Goal: Task Accomplishment & Management: Use online tool/utility

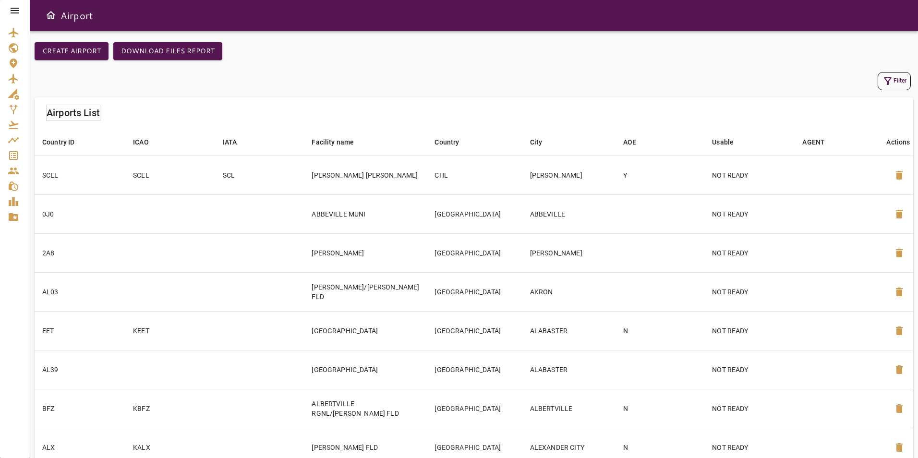
click at [17, 9] on icon at bounding box center [15, 11] width 12 height 12
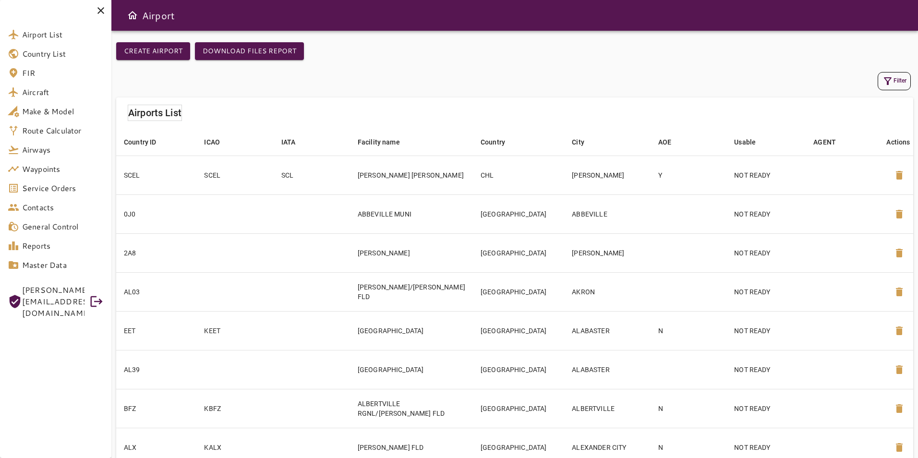
click at [56, 295] on span "[PERSON_NAME][EMAIL_ADDRESS][DOMAIN_NAME]" at bounding box center [53, 301] width 62 height 35
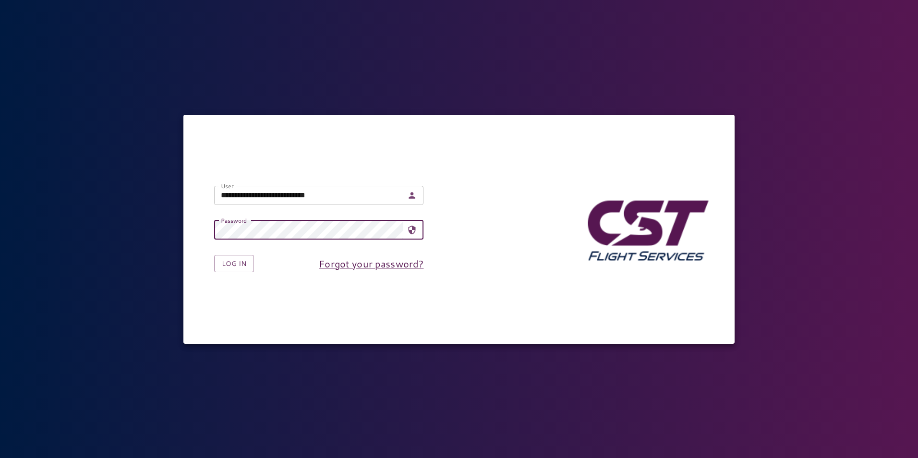
click at [271, 191] on input "**********" at bounding box center [308, 195] width 189 height 19
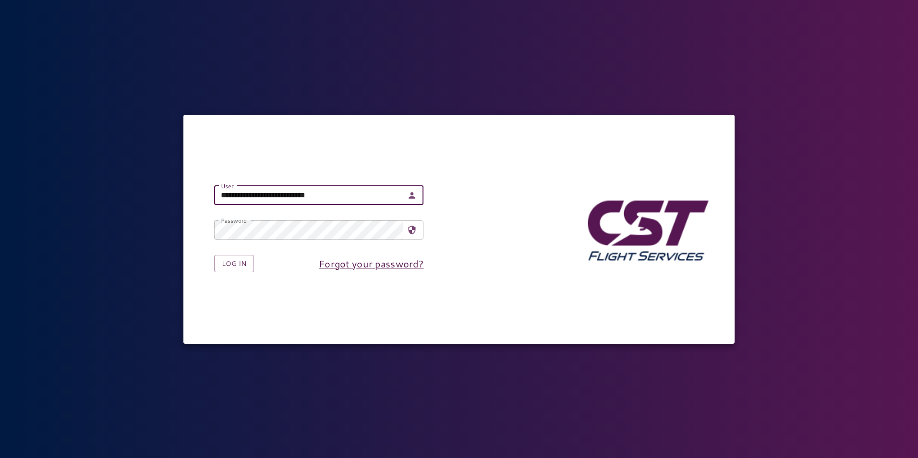
type input "**********"
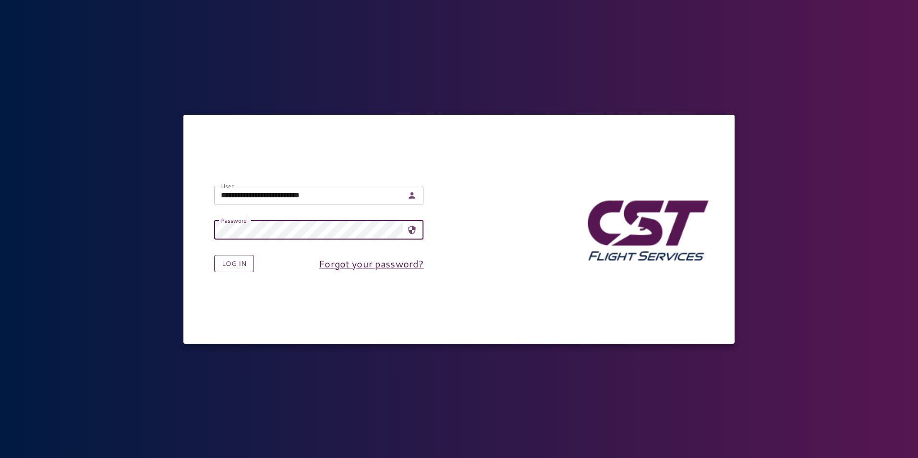
click at [235, 260] on button "Log in" at bounding box center [234, 264] width 40 height 18
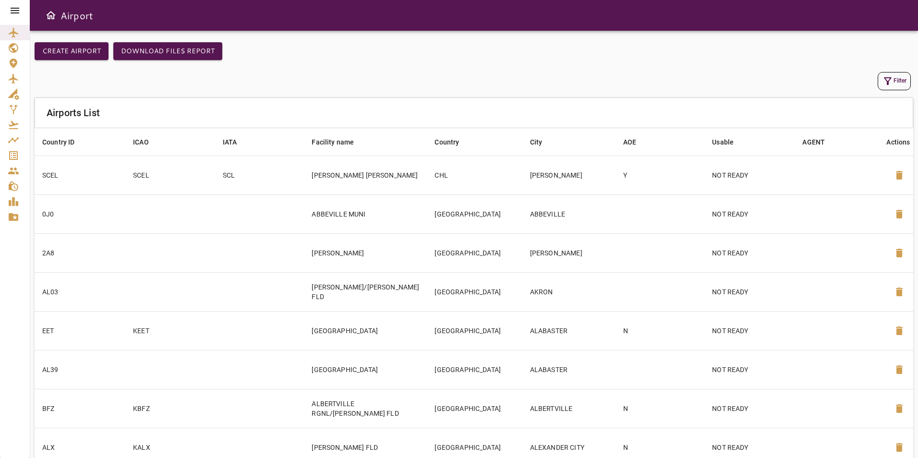
click at [15, 4] on div at bounding box center [15, 10] width 30 height 21
click at [11, 7] on icon at bounding box center [15, 11] width 12 height 12
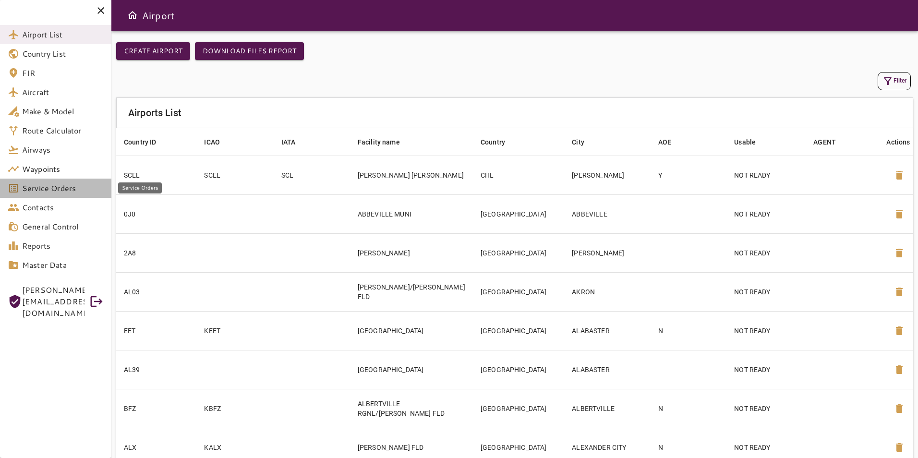
click at [58, 192] on span "Service Orders" at bounding box center [63, 188] width 82 height 12
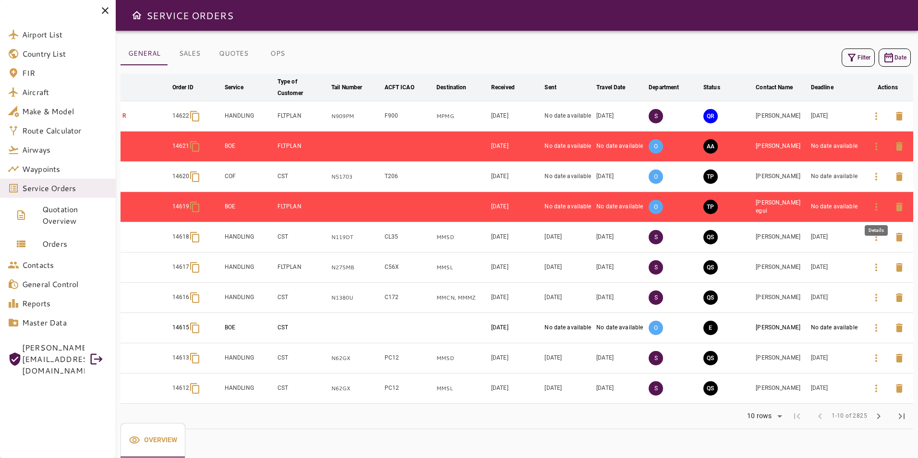
click at [872, 206] on icon "button" at bounding box center [876, 207] width 12 height 12
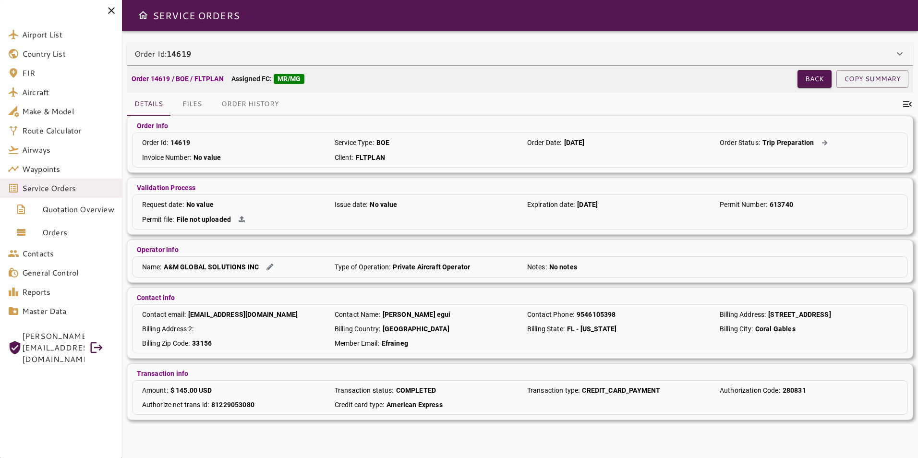
click at [324, 64] on div "Order Id: 14619" at bounding box center [520, 53] width 786 height 23
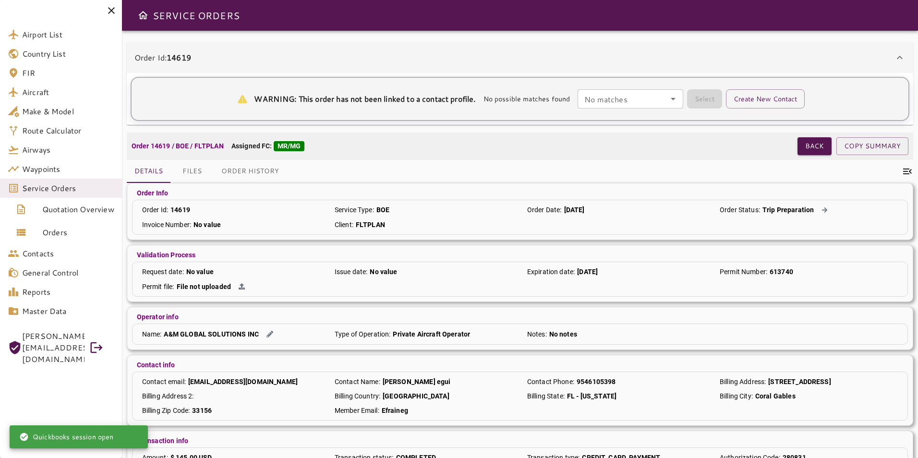
click at [324, 64] on div "Order Id: 14619" at bounding box center [520, 57] width 786 height 31
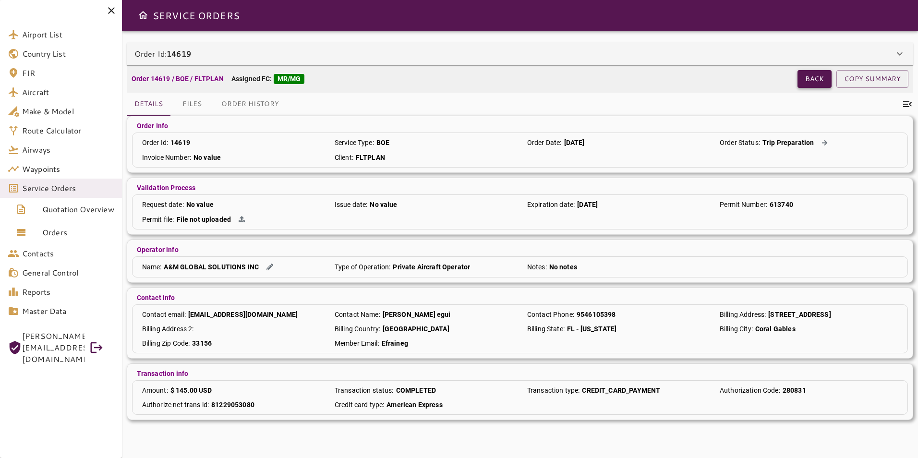
click at [807, 79] on button "Back" at bounding box center [814, 79] width 34 height 18
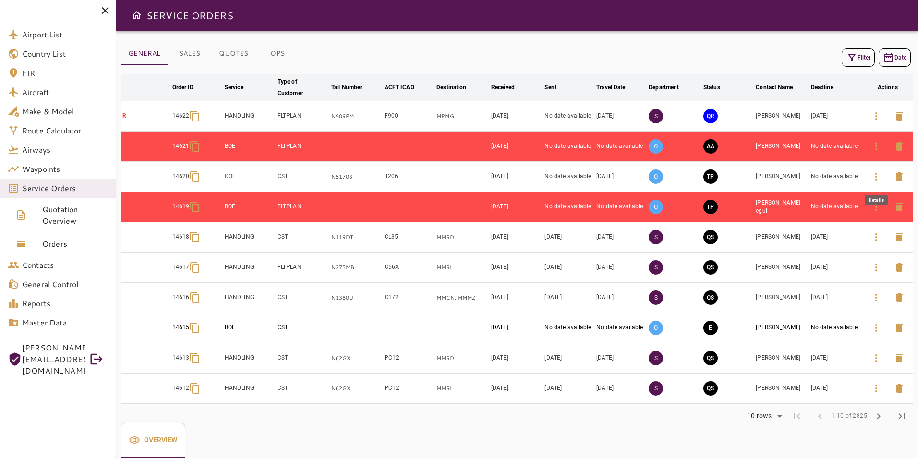
click at [879, 178] on icon "button" at bounding box center [876, 177] width 12 height 12
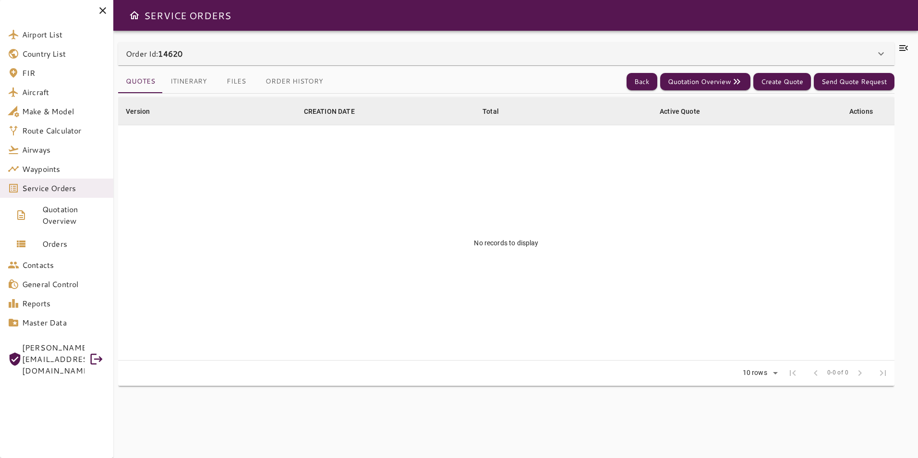
click at [294, 58] on div "Order Id: 14620" at bounding box center [500, 54] width 749 height 12
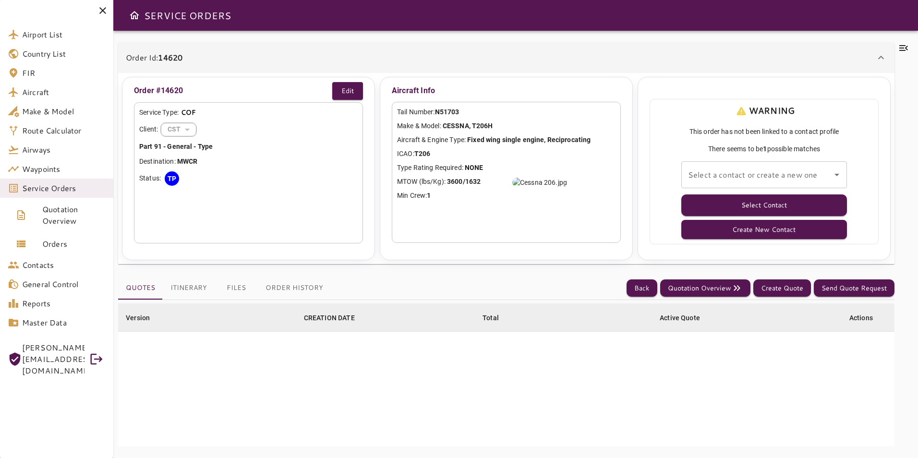
click at [712, 171] on div "Select a contact or create a new one Select a contact or create a new one" at bounding box center [764, 174] width 166 height 27
click at [627, 284] on div "Quotes Itinerary Files Order History Back Quotation Overview Create Quote Send …" at bounding box center [506, 288] width 776 height 24
click at [630, 287] on button "Back" at bounding box center [641, 288] width 31 height 18
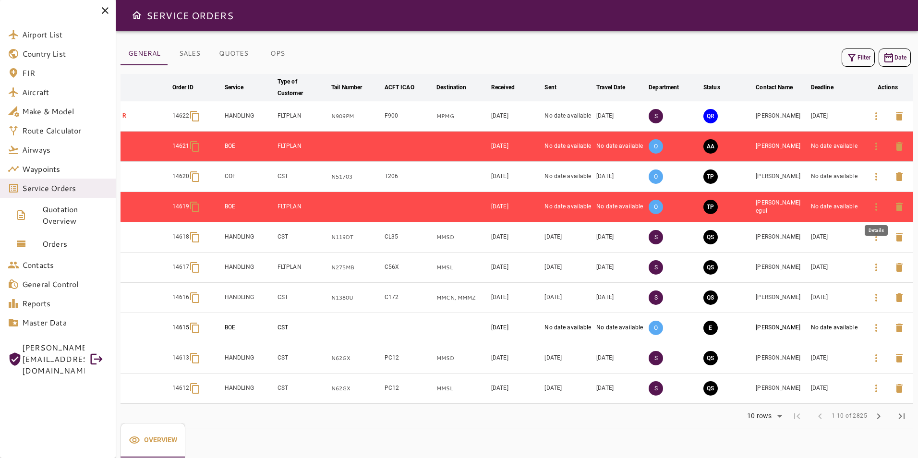
click at [879, 211] on icon "button" at bounding box center [876, 207] width 12 height 12
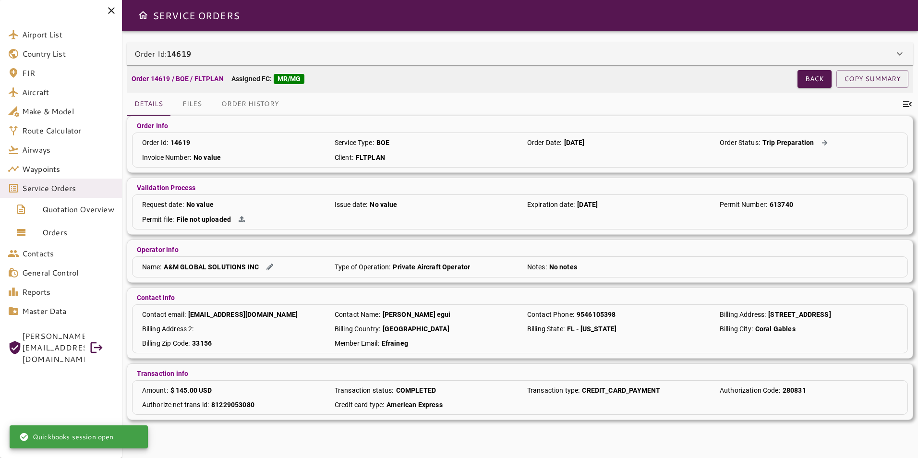
click at [339, 52] on div "Order Id: 14619" at bounding box center [513, 54] width 759 height 12
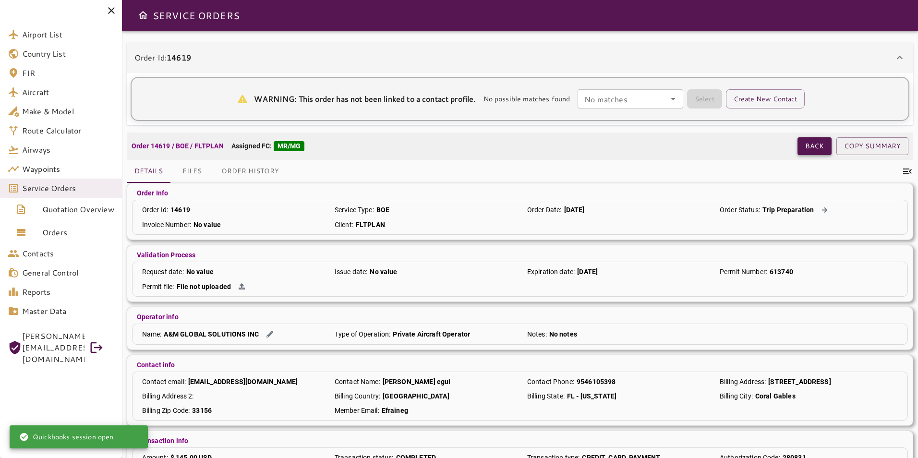
click at [810, 146] on button "Back" at bounding box center [814, 146] width 34 height 18
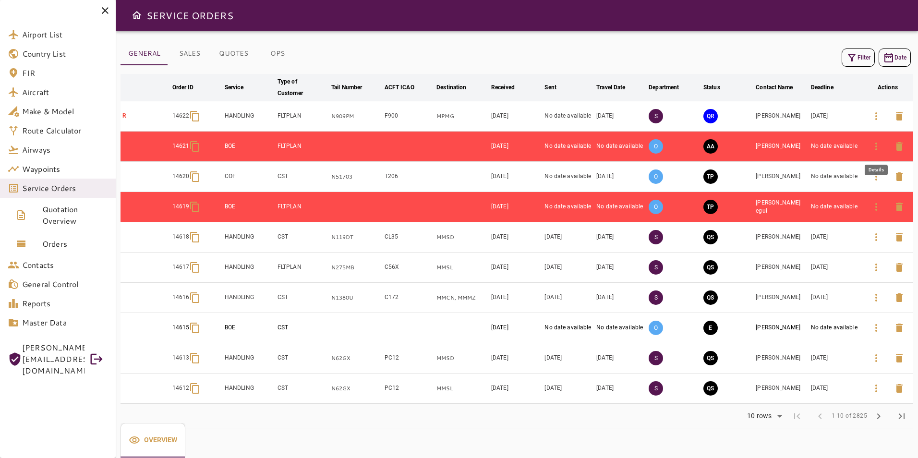
click at [874, 147] on icon "button" at bounding box center [876, 147] width 12 height 12
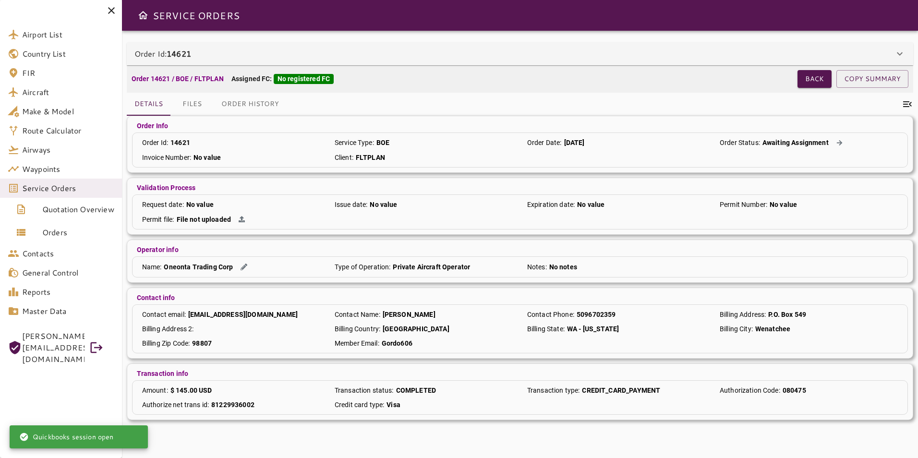
click at [459, 55] on div "Order Id: 14621" at bounding box center [513, 54] width 759 height 12
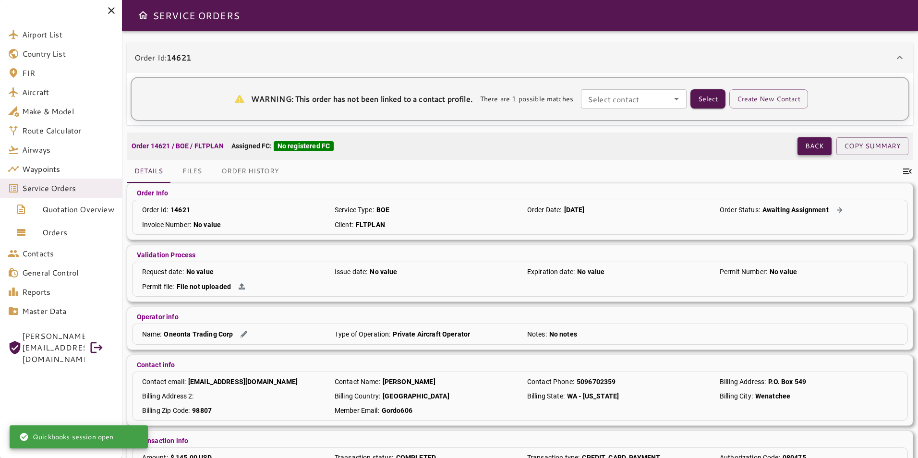
click at [816, 139] on button "Back" at bounding box center [814, 146] width 34 height 18
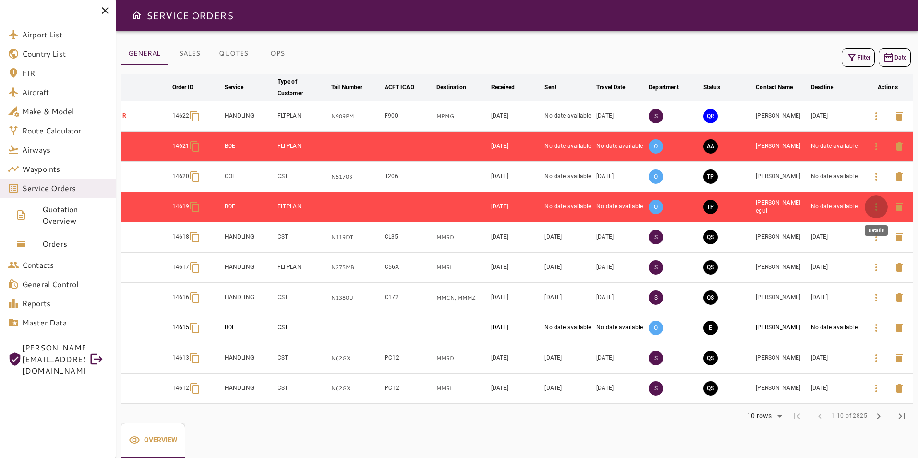
click at [878, 213] on button "button" at bounding box center [875, 206] width 23 height 23
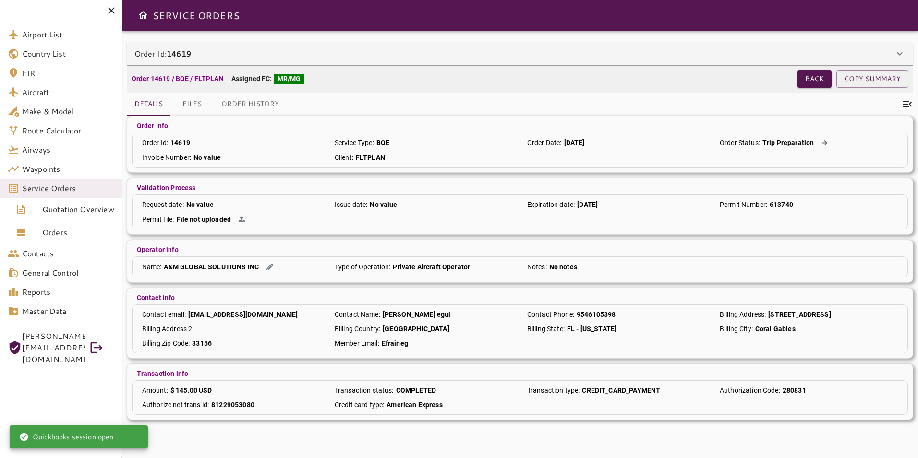
click at [328, 47] on div "Order Id: 14619" at bounding box center [520, 53] width 786 height 23
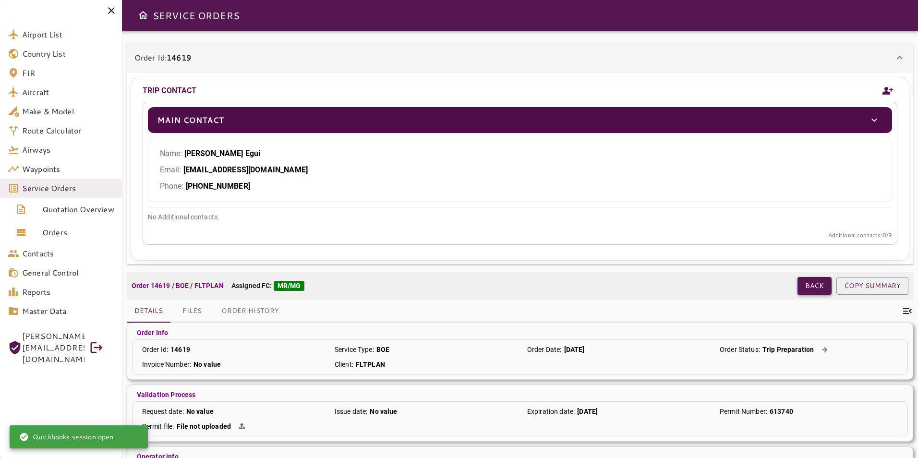
click at [815, 288] on button "Back" at bounding box center [814, 286] width 34 height 18
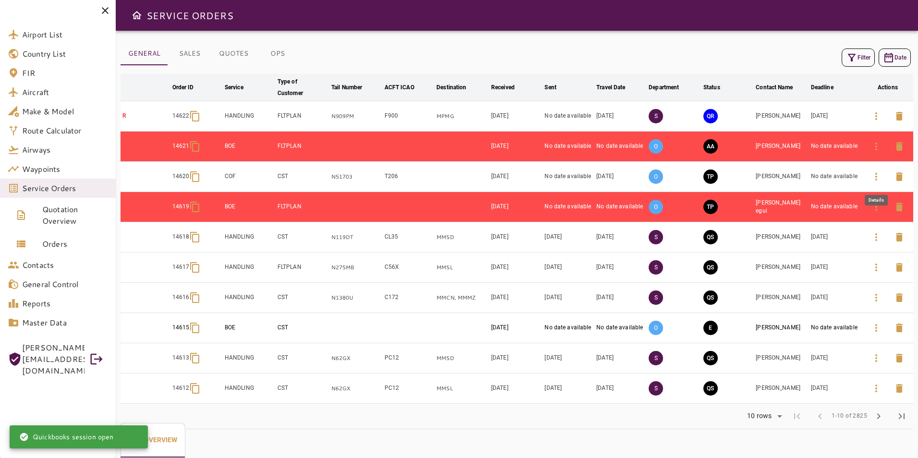
click at [874, 178] on icon "button" at bounding box center [876, 177] width 12 height 12
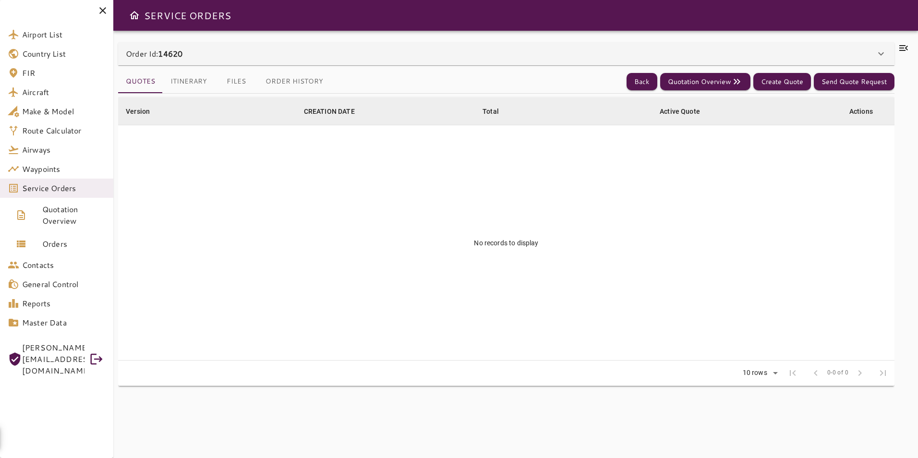
click at [371, 50] on div "Order Id: 14620" at bounding box center [500, 54] width 749 height 12
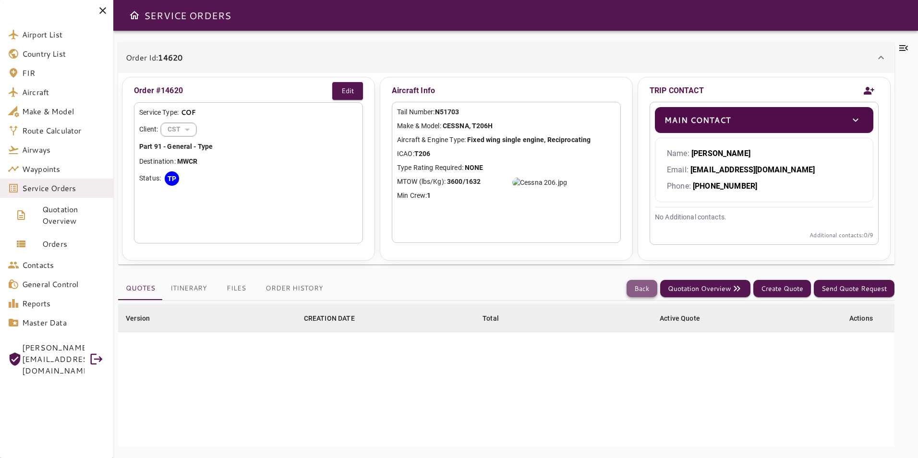
click at [636, 292] on button "Back" at bounding box center [641, 289] width 31 height 18
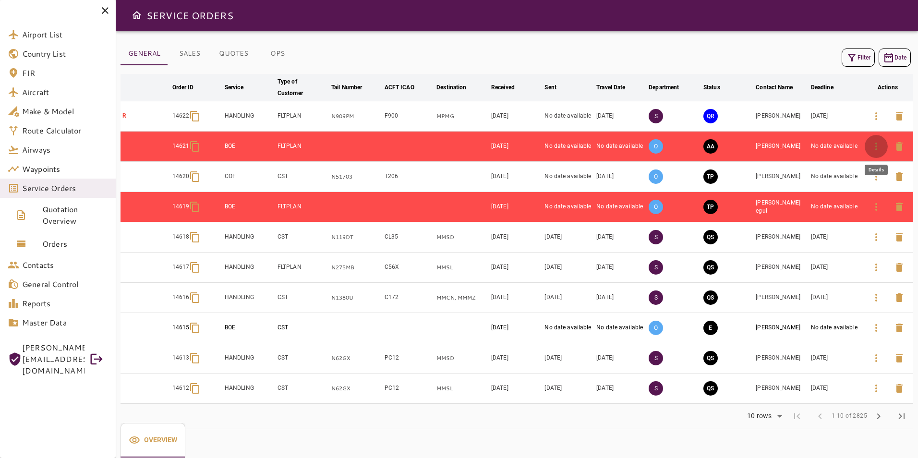
click at [875, 145] on icon "button" at bounding box center [876, 147] width 12 height 12
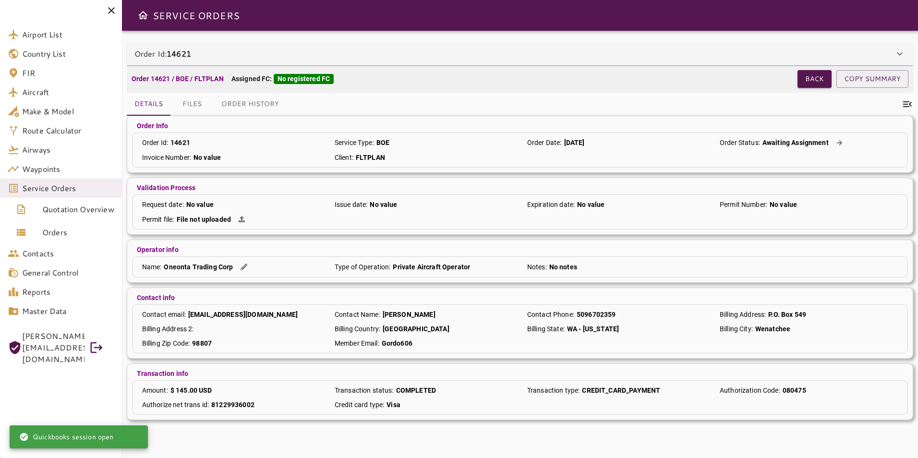
click at [645, 74] on div "Order 14621 / BOE / FLTPLAN Assigned FC: No registered FC" at bounding box center [462, 79] width 661 height 10
click at [643, 71] on div "Order 14621 / BOE / FLTPLAN Assigned FC: No registered FC Back COPY SUMMARY" at bounding box center [520, 78] width 786 height 27
click at [634, 58] on div "Order Id: 14621" at bounding box center [513, 54] width 759 height 12
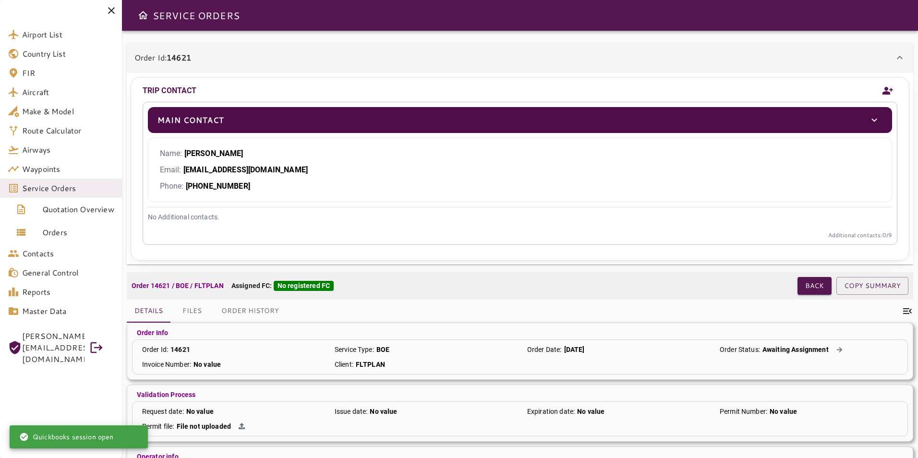
click at [634, 58] on div "Order Id: 14621" at bounding box center [513, 58] width 759 height 12
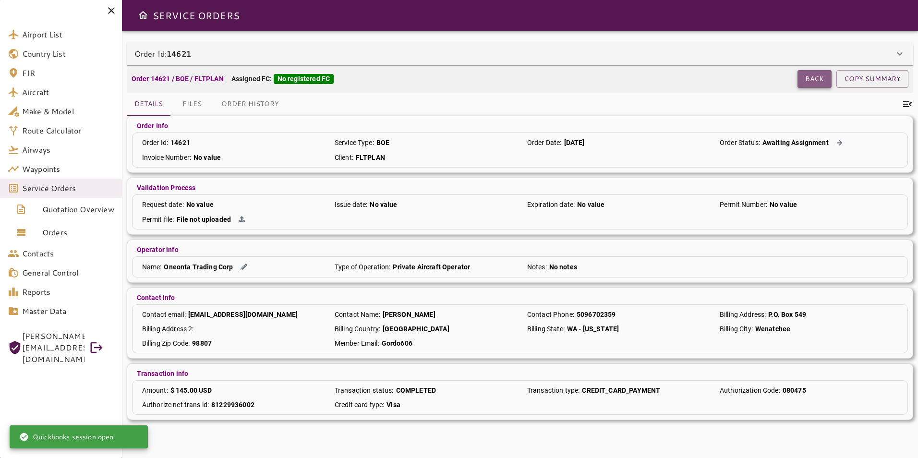
click at [815, 76] on button "Back" at bounding box center [814, 79] width 34 height 18
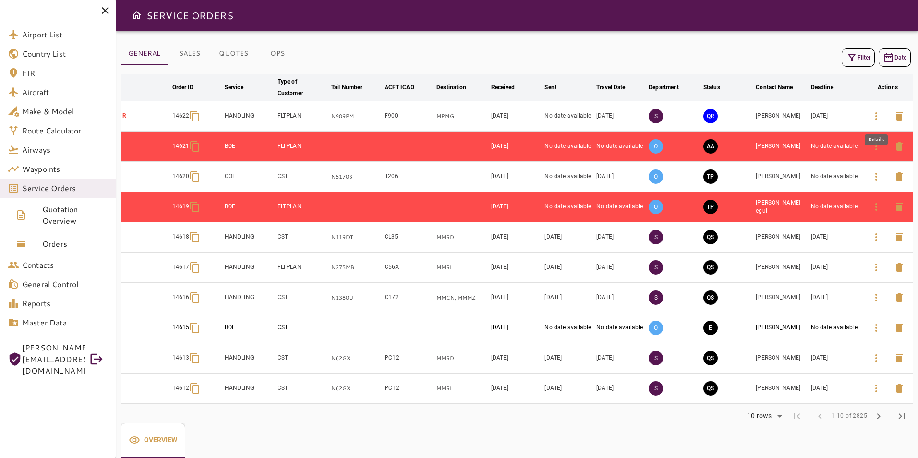
drag, startPoint x: 878, startPoint y: 114, endPoint x: 840, endPoint y: 114, distance: 38.4
click at [878, 114] on icon "button" at bounding box center [876, 116] width 12 height 12
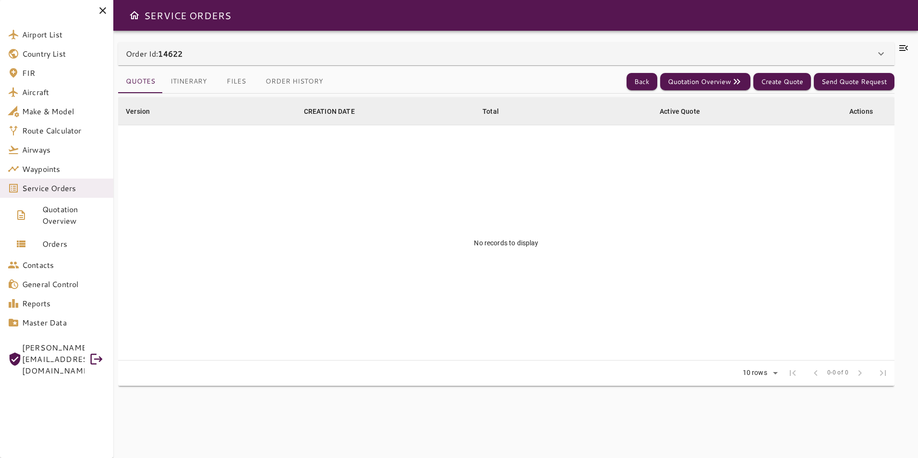
click at [303, 53] on div "Order Id: 14622" at bounding box center [500, 54] width 749 height 12
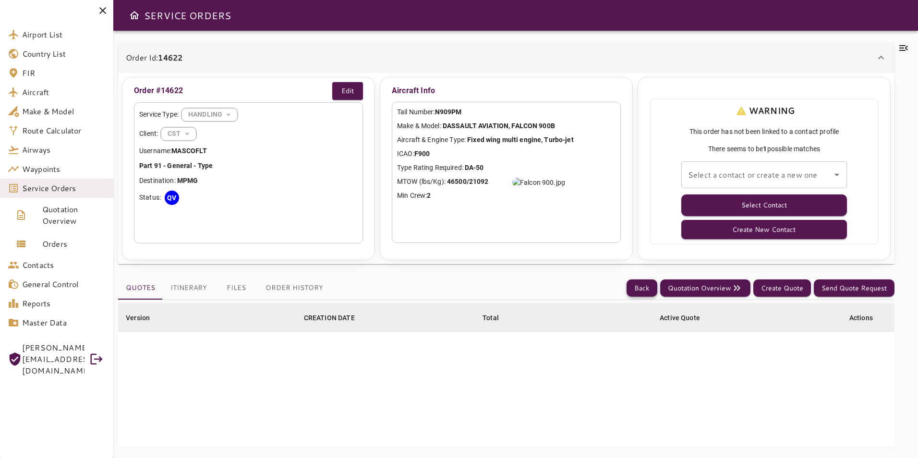
click at [630, 295] on button "Back" at bounding box center [641, 288] width 31 height 18
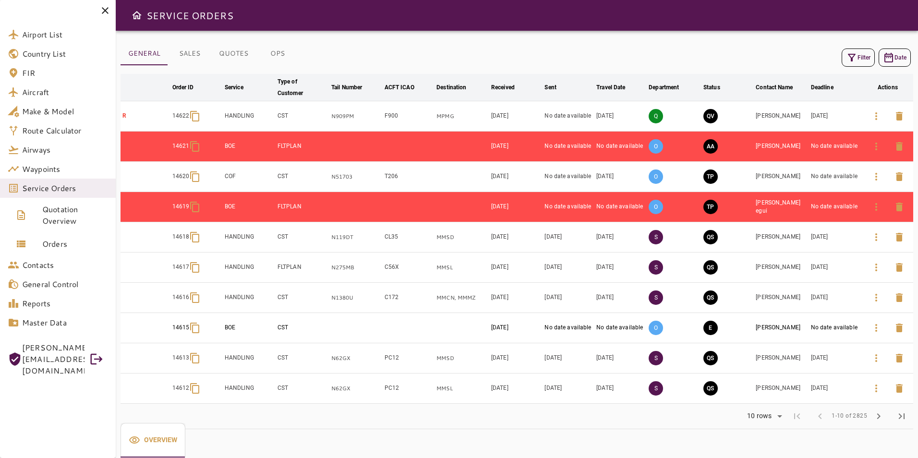
click at [849, 62] on icon "button" at bounding box center [852, 58] width 12 height 12
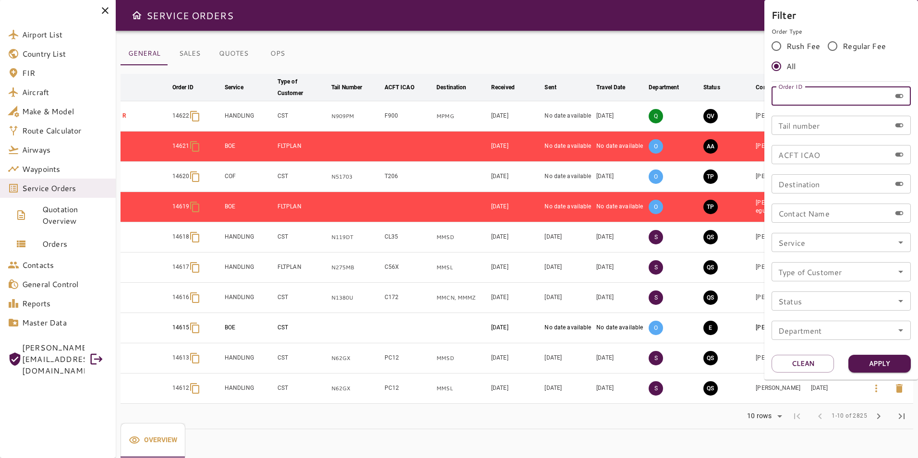
click at [810, 93] on input "Order ID" at bounding box center [830, 95] width 119 height 19
type input "*"
type input "*****"
click at [878, 360] on button "Apply" at bounding box center [879, 364] width 62 height 18
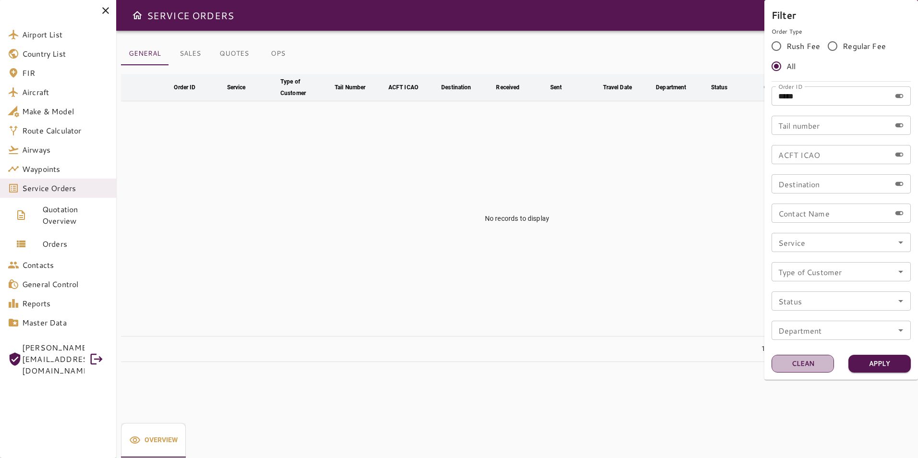
click at [792, 361] on button "Clean" at bounding box center [802, 364] width 62 height 18
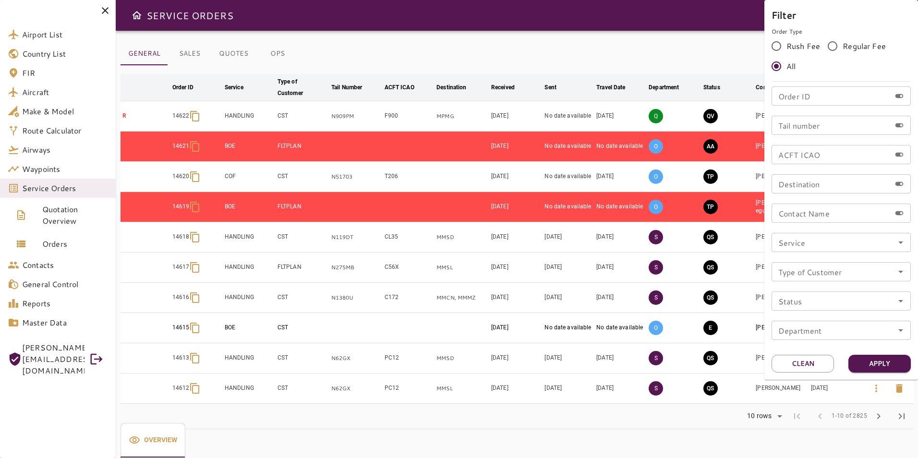
click at [55, 240] on div at bounding box center [459, 229] width 918 height 458
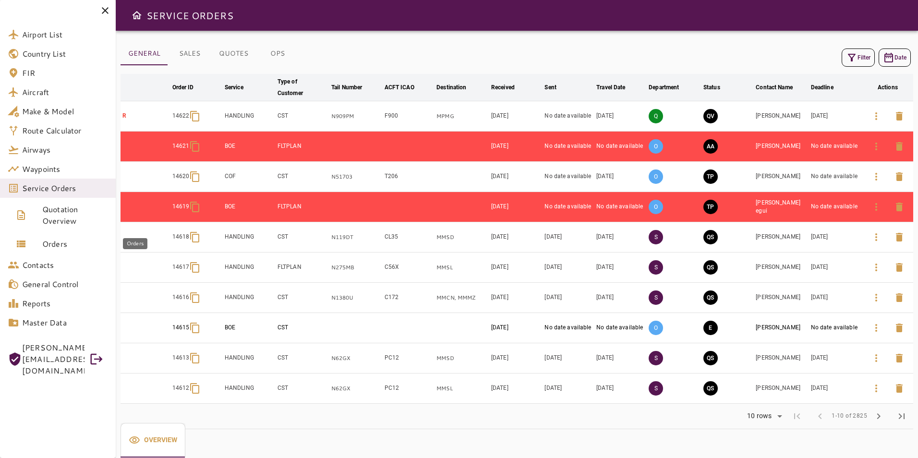
click at [48, 241] on span "Orders" at bounding box center [75, 244] width 66 height 12
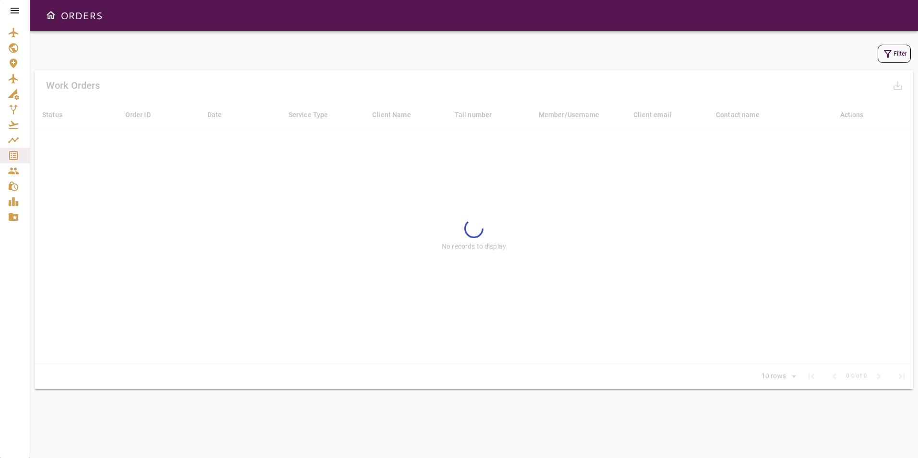
click at [900, 49] on button "Filter" at bounding box center [893, 54] width 33 height 18
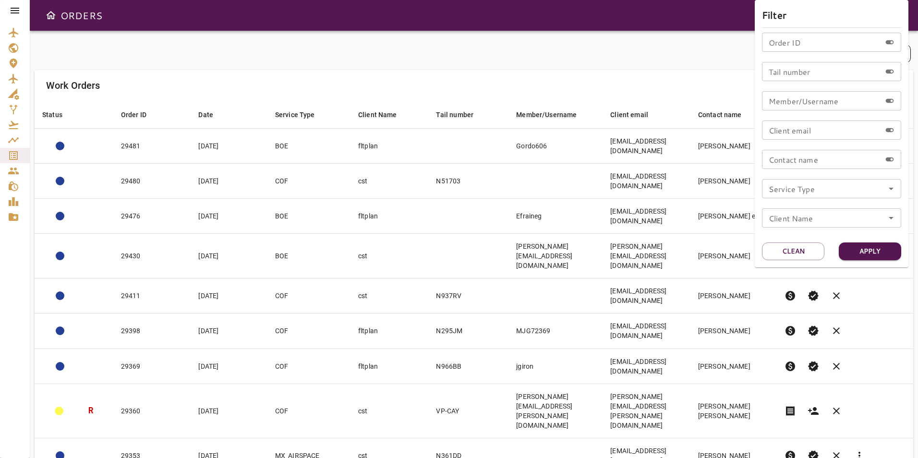
click at [795, 48] on input "Order ID" at bounding box center [821, 42] width 119 height 19
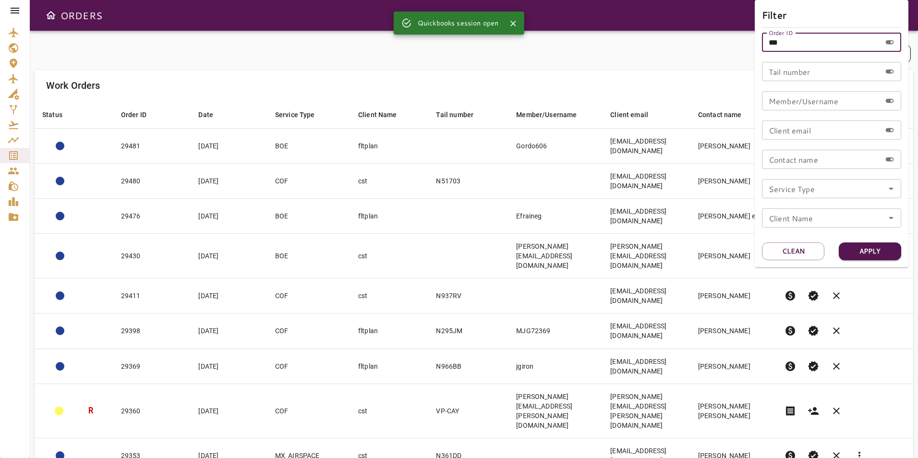
type input "**"
type input "*"
type input "*****"
click at [876, 249] on button "Apply" at bounding box center [870, 251] width 62 height 18
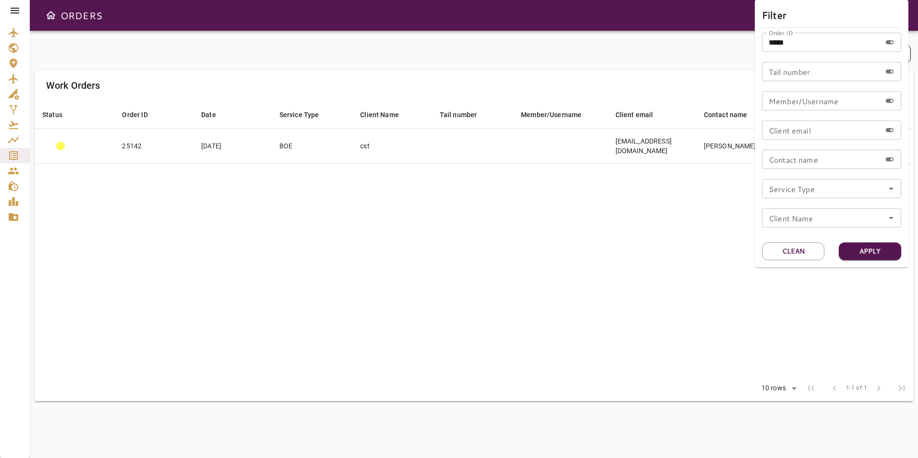
click at [357, 208] on div at bounding box center [459, 229] width 918 height 458
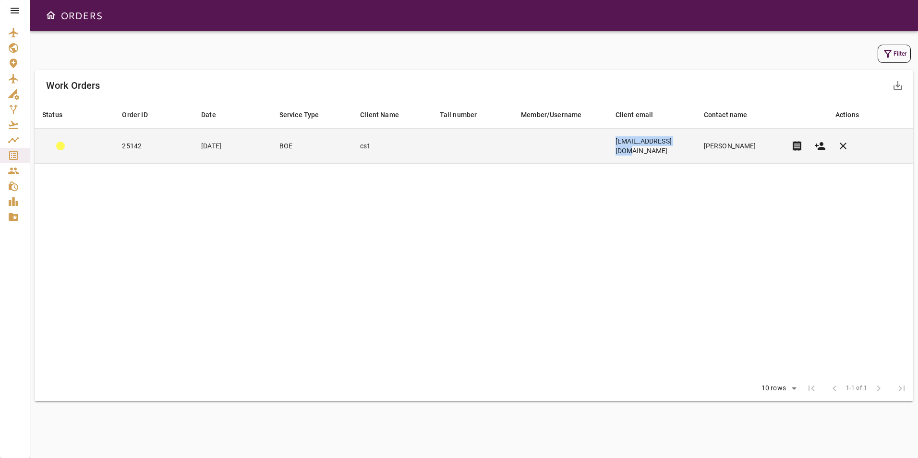
copy td "pierre@flysofar.com"
drag, startPoint x: 616, startPoint y: 142, endPoint x: 680, endPoint y: 141, distance: 63.8
click at [680, 141] on td "pierre@flysofar.com" at bounding box center [652, 146] width 88 height 35
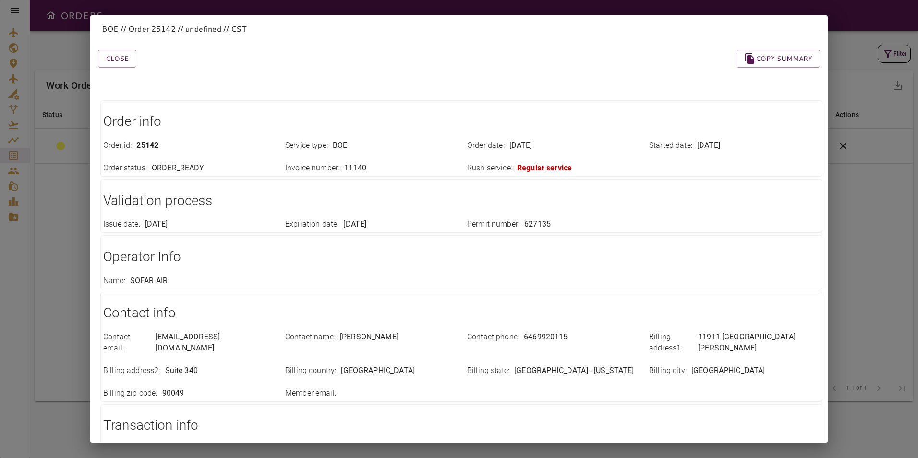
click at [53, 36] on div "BOE // Order 25142 // undefined // CST Close Copy summary Order info Order id :…" at bounding box center [459, 229] width 918 height 458
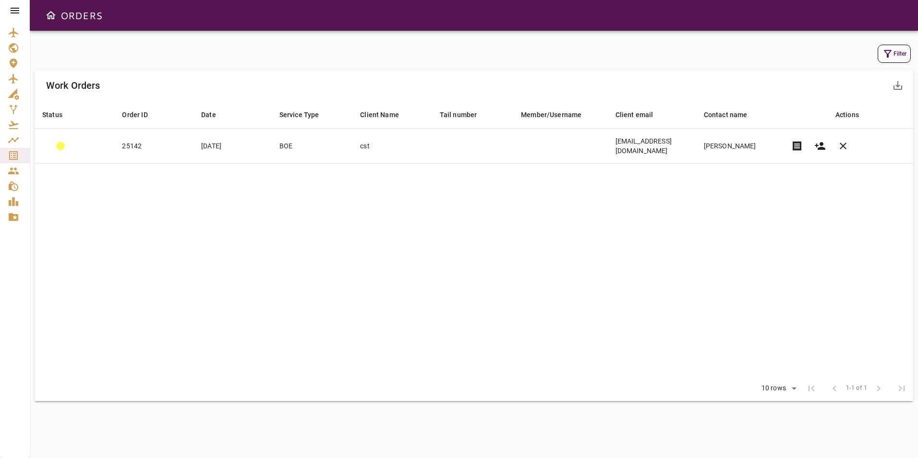
click at [20, 10] on icon at bounding box center [15, 11] width 12 height 12
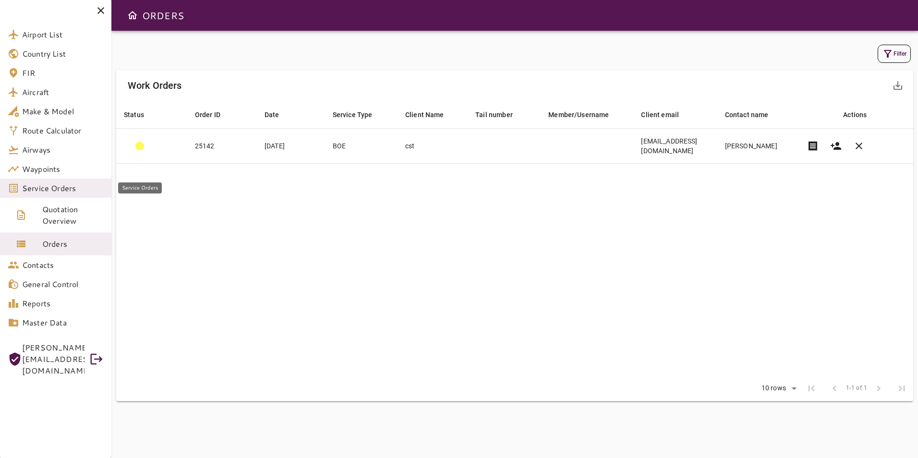
click at [46, 192] on span "Service Orders" at bounding box center [63, 188] width 82 height 12
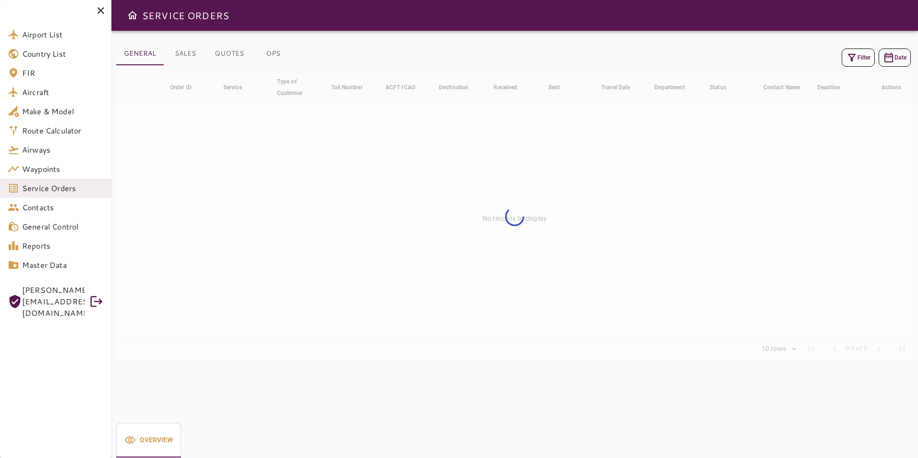
click at [847, 62] on icon "button" at bounding box center [852, 58] width 12 height 12
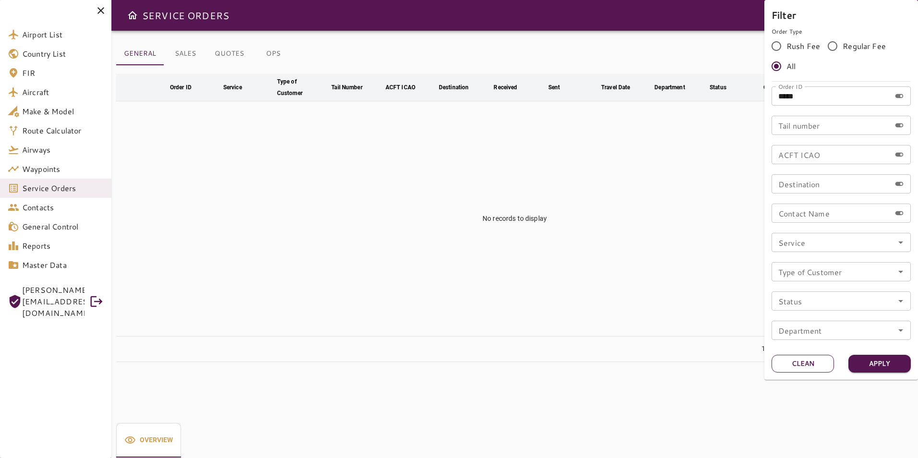
click at [804, 368] on button "Clean" at bounding box center [802, 364] width 62 height 18
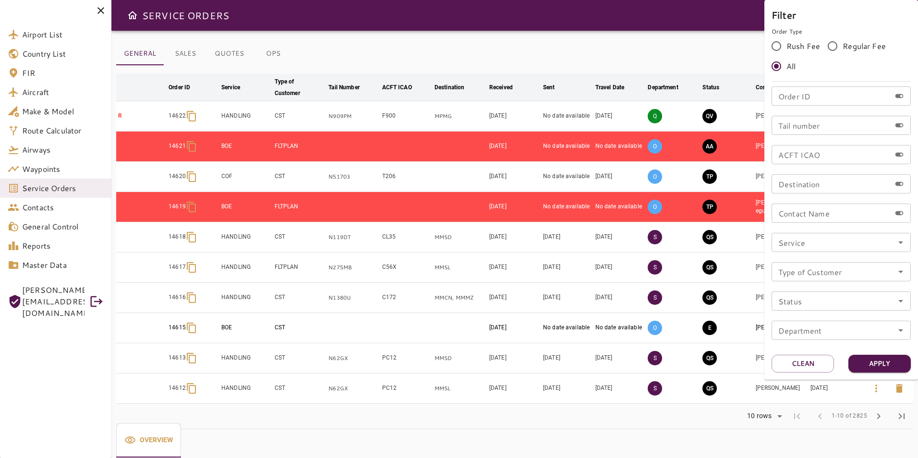
click at [804, 241] on input "Service" at bounding box center [840, 242] width 133 height 13
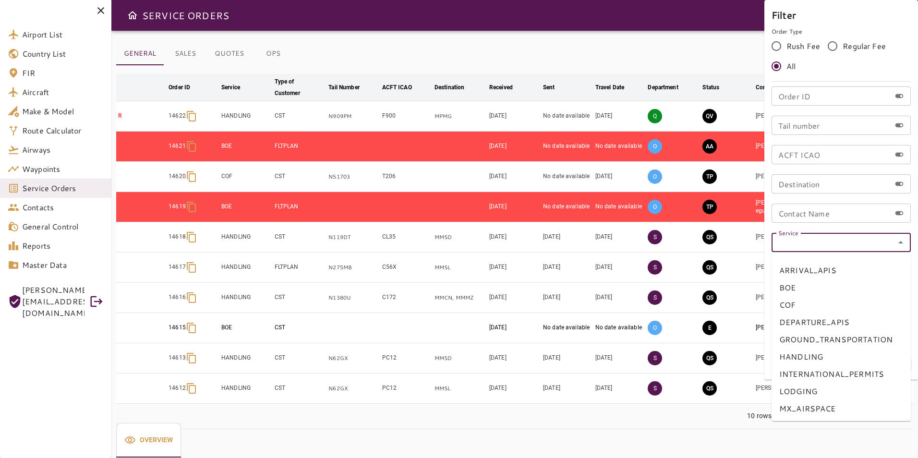
click at [792, 293] on li "BOE" at bounding box center [840, 287] width 139 height 17
type input "***"
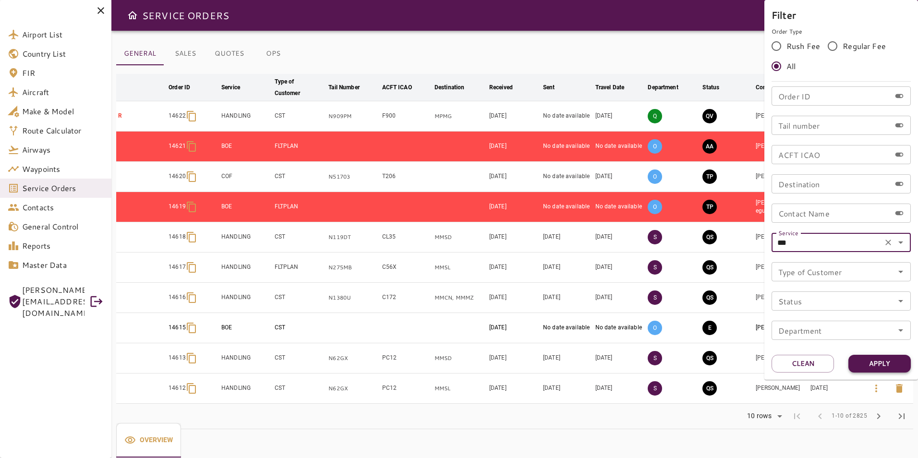
click at [888, 367] on button "Apply" at bounding box center [879, 364] width 62 height 18
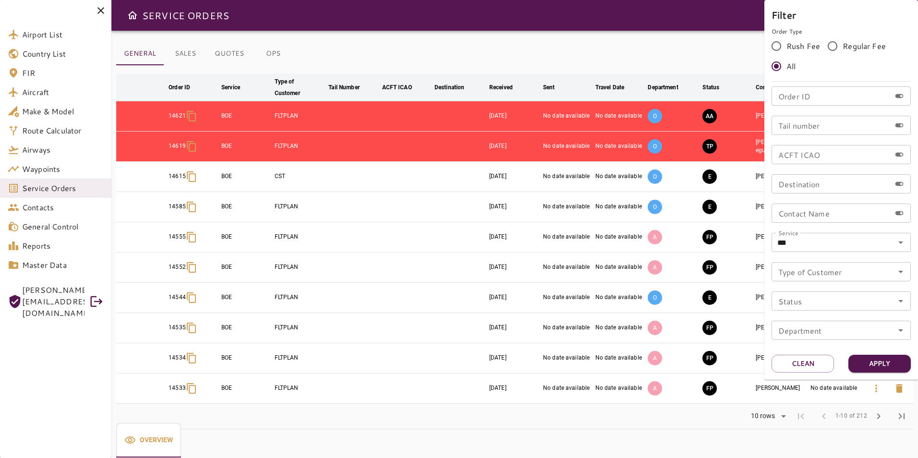
click at [489, 62] on div at bounding box center [459, 229] width 918 height 458
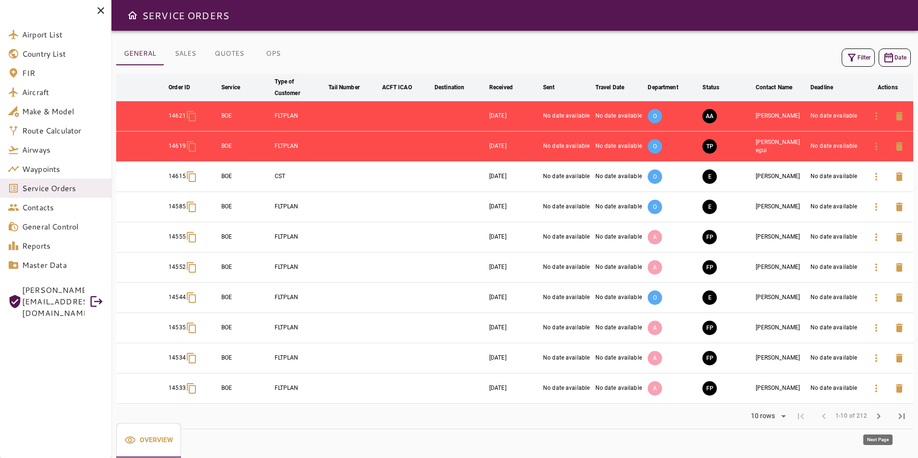
click at [880, 421] on span "chevron_right" at bounding box center [879, 416] width 12 height 12
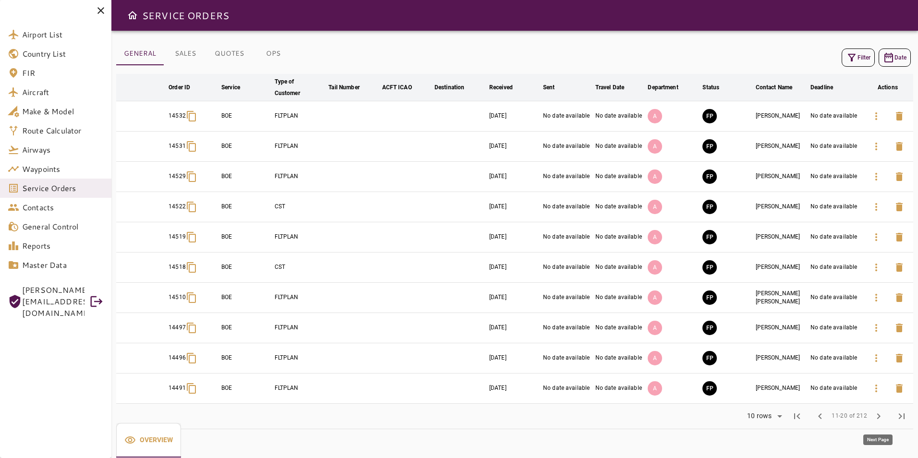
click at [876, 422] on button "chevron_right" at bounding box center [878, 416] width 23 height 23
click at [873, 413] on span "chevron_right" at bounding box center [879, 416] width 12 height 12
click at [870, 417] on button "chevron_right" at bounding box center [878, 416] width 23 height 23
click at [878, 417] on span "chevron_right" at bounding box center [879, 416] width 12 height 12
click at [819, 418] on span "chevron_left" at bounding box center [820, 416] width 12 height 12
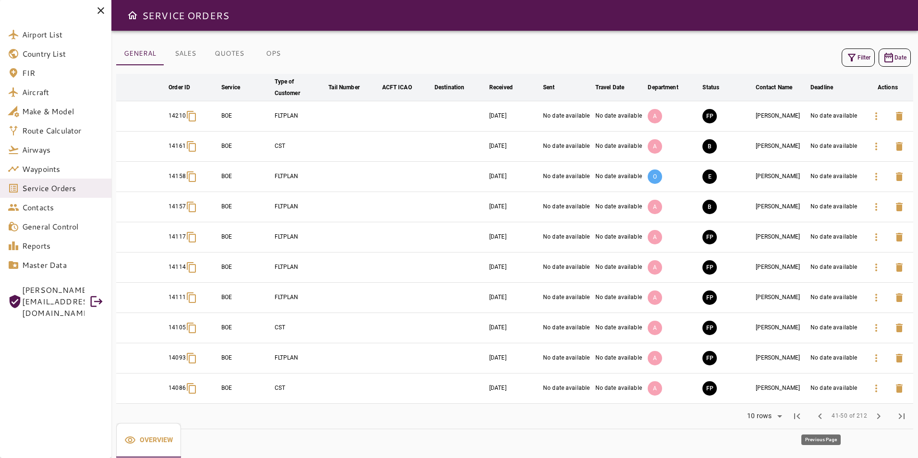
click at [821, 424] on button "chevron_left" at bounding box center [819, 416] width 23 height 23
click at [822, 420] on span "chevron_left" at bounding box center [820, 416] width 12 height 12
click at [822, 418] on span "chevron_left" at bounding box center [820, 416] width 12 height 12
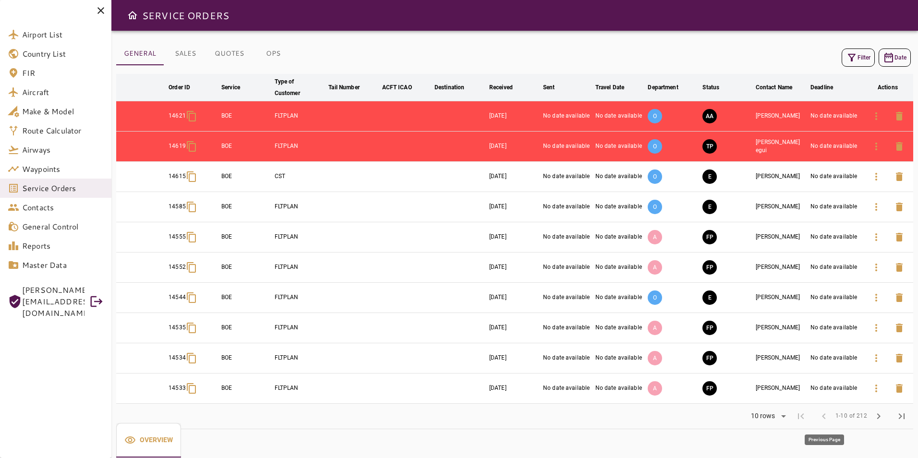
click at [822, 418] on span "chevron_left" at bounding box center [823, 416] width 23 height 23
click at [47, 188] on span "Service Orders" at bounding box center [63, 188] width 82 height 12
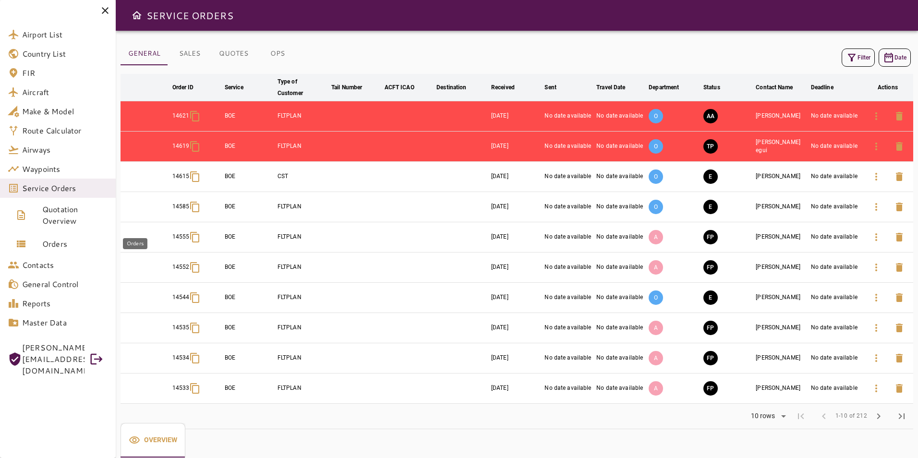
click at [50, 243] on span "Orders" at bounding box center [75, 244] width 66 height 12
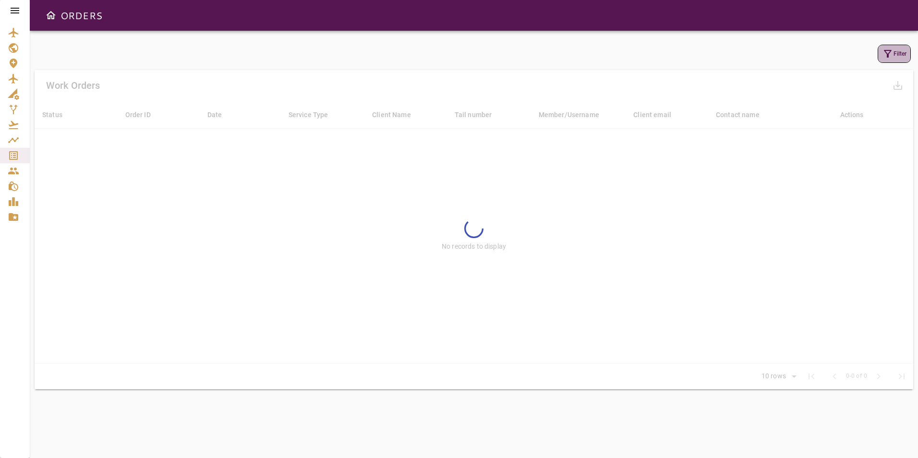
click at [885, 58] on icon "button" at bounding box center [888, 54] width 12 height 12
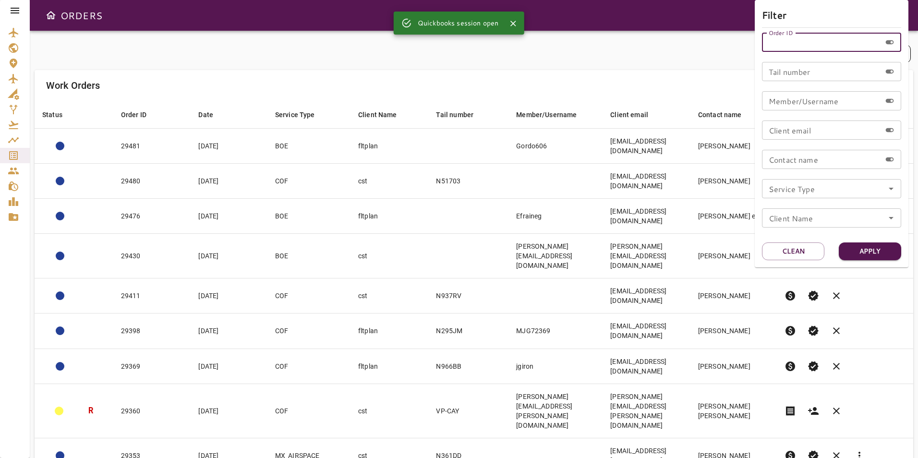
click at [800, 50] on input "Order ID" at bounding box center [821, 42] width 119 height 19
type input "*****"
click at [861, 252] on button "Apply" at bounding box center [870, 251] width 62 height 18
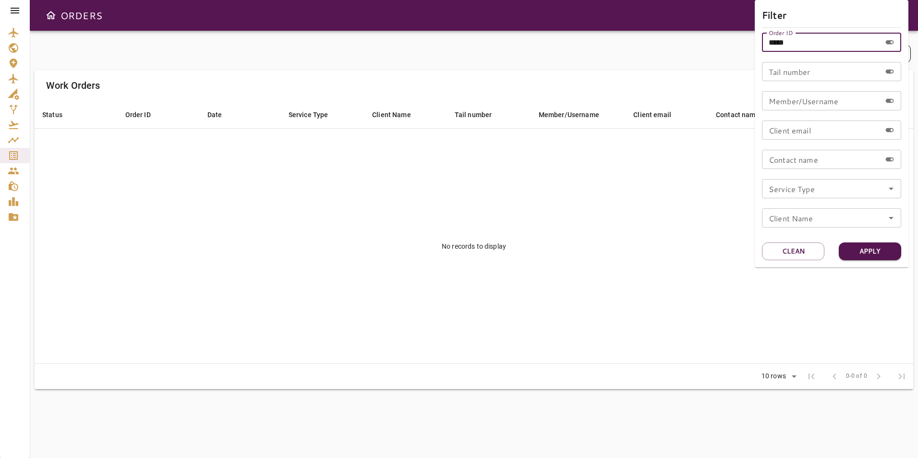
click at [796, 41] on input "*****" at bounding box center [821, 42] width 119 height 19
click at [807, 246] on button "Clean" at bounding box center [793, 251] width 62 height 18
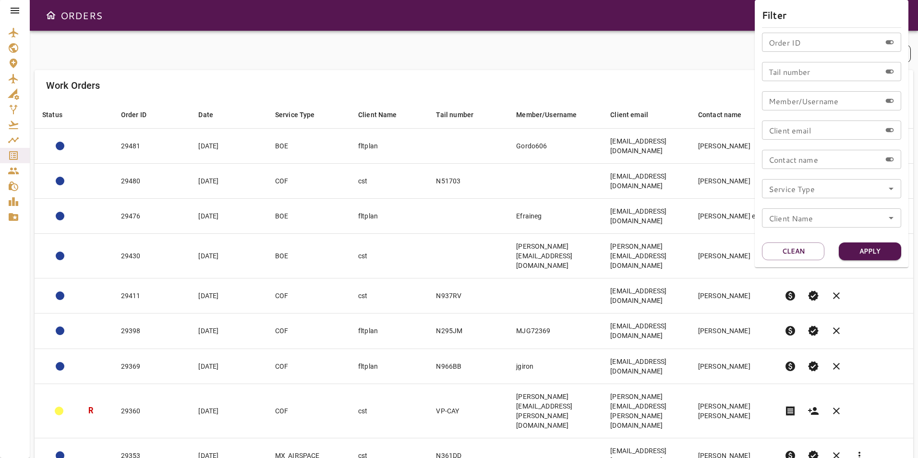
click at [800, 48] on input "Order ID" at bounding box center [821, 42] width 119 height 19
click at [411, 91] on div at bounding box center [459, 229] width 918 height 458
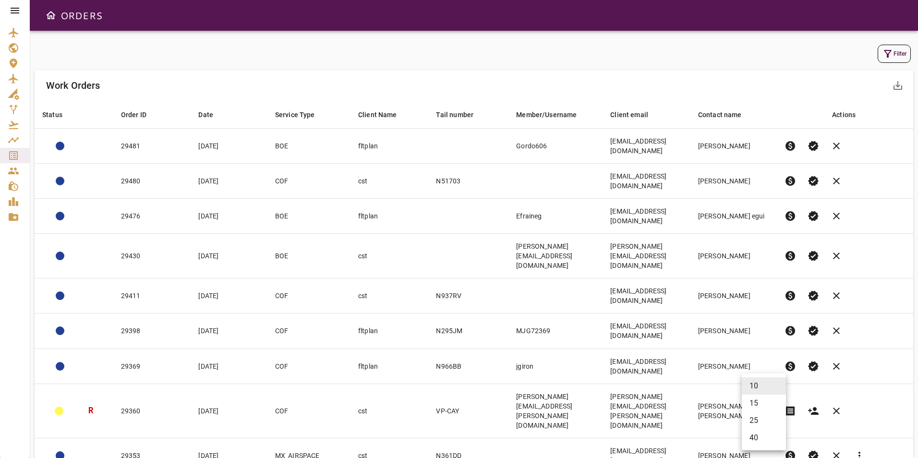
click at [761, 437] on body "ORDERS Filter Work Orders save_alt Status arrow_downward Order ID arrow_downwar…" at bounding box center [459, 229] width 918 height 458
click at [754, 440] on li "40" at bounding box center [764, 437] width 44 height 17
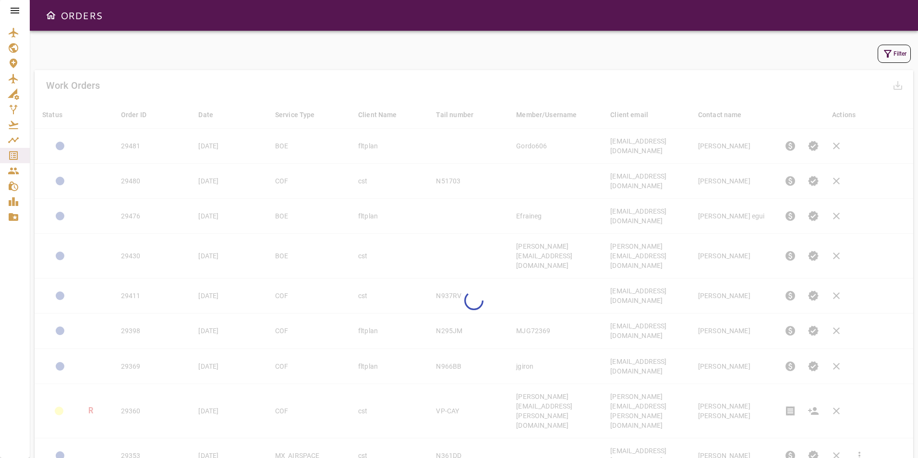
type input "**"
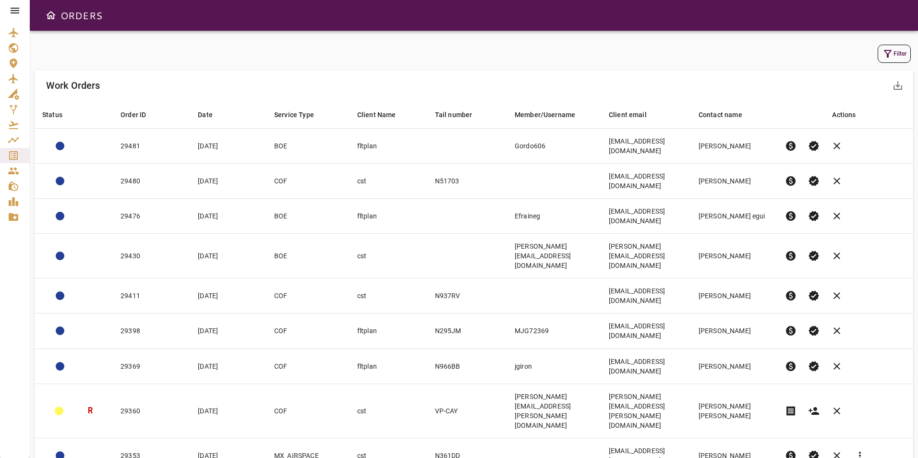
click at [892, 52] on icon "button" at bounding box center [888, 54] width 12 height 12
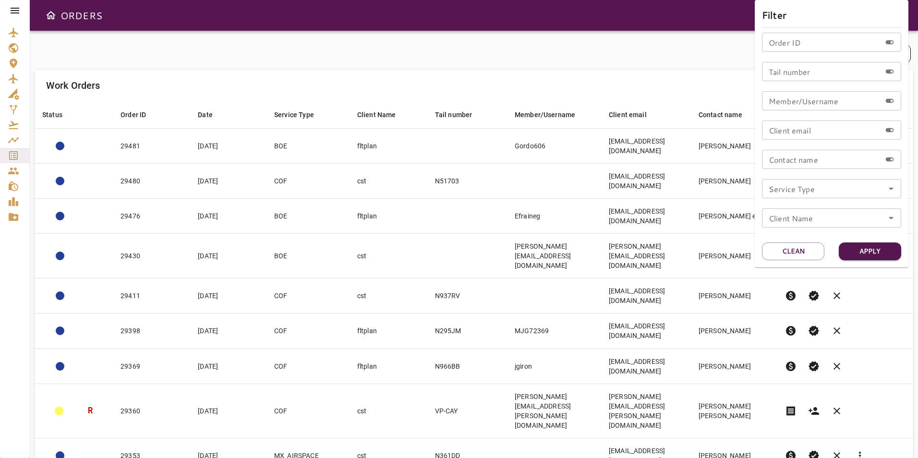
click at [833, 192] on input "Service Type" at bounding box center [831, 188] width 133 height 13
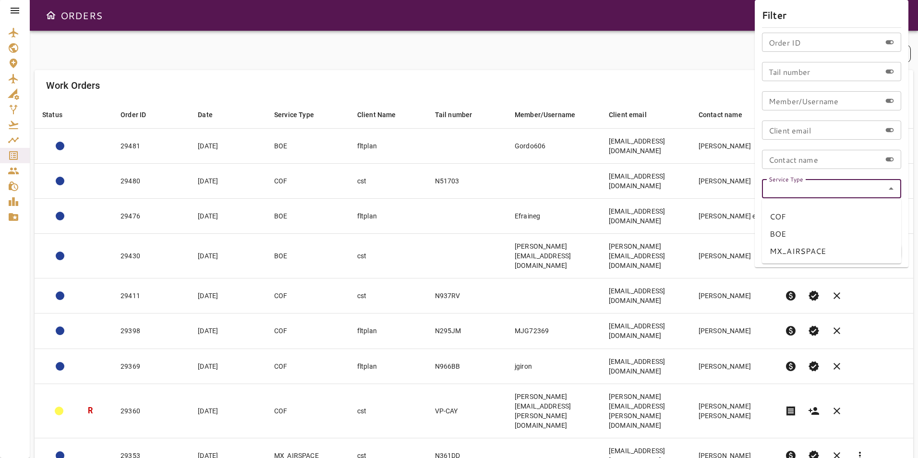
click at [792, 234] on li "BOE" at bounding box center [831, 233] width 139 height 17
type input "***"
click at [888, 259] on button "Apply" at bounding box center [870, 251] width 62 height 18
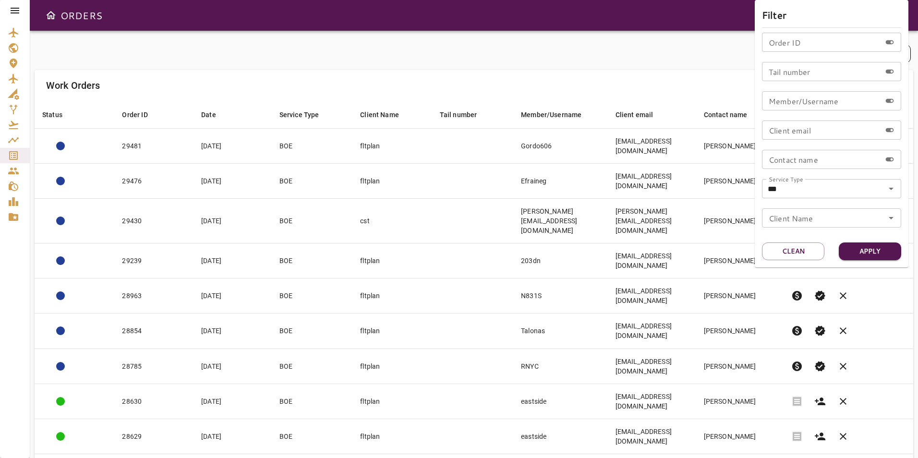
click at [603, 56] on div at bounding box center [459, 229] width 918 height 458
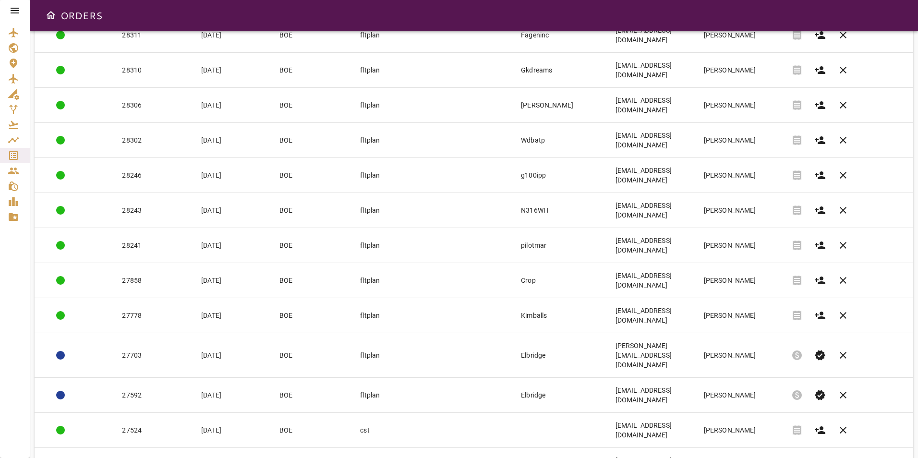
scroll to position [744, 0]
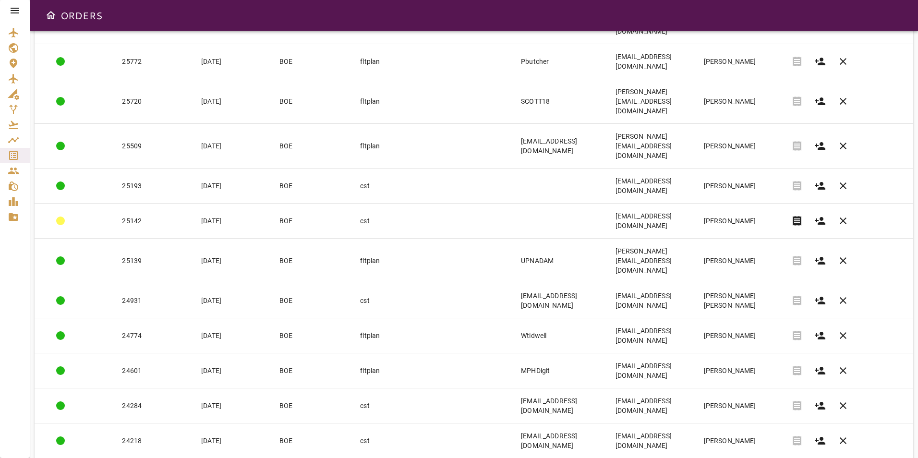
scroll to position [754, 0]
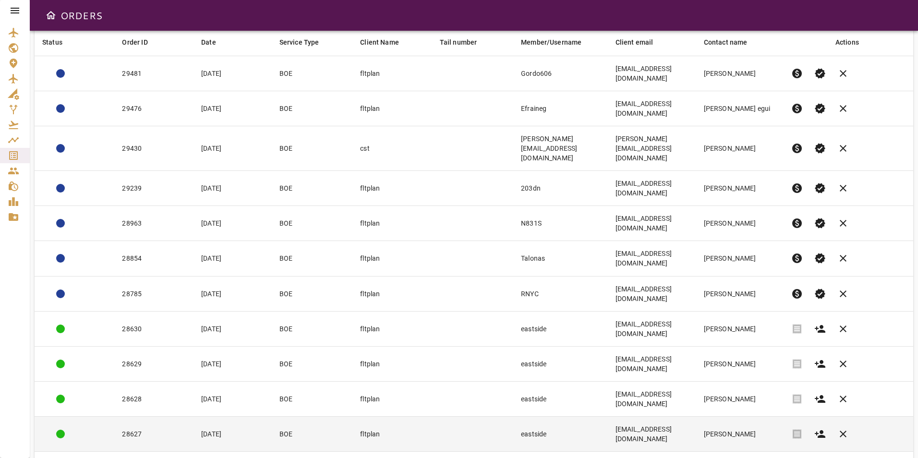
scroll to position [0, 0]
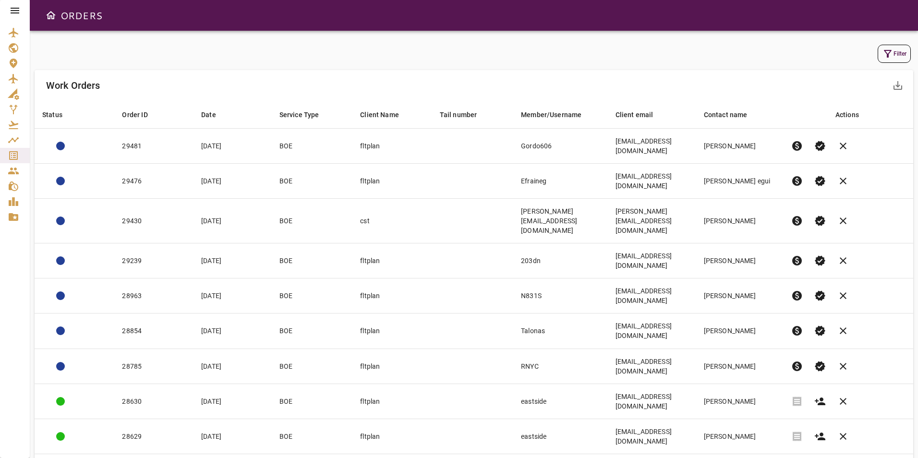
click at [878, 51] on button "Filter" at bounding box center [893, 54] width 33 height 18
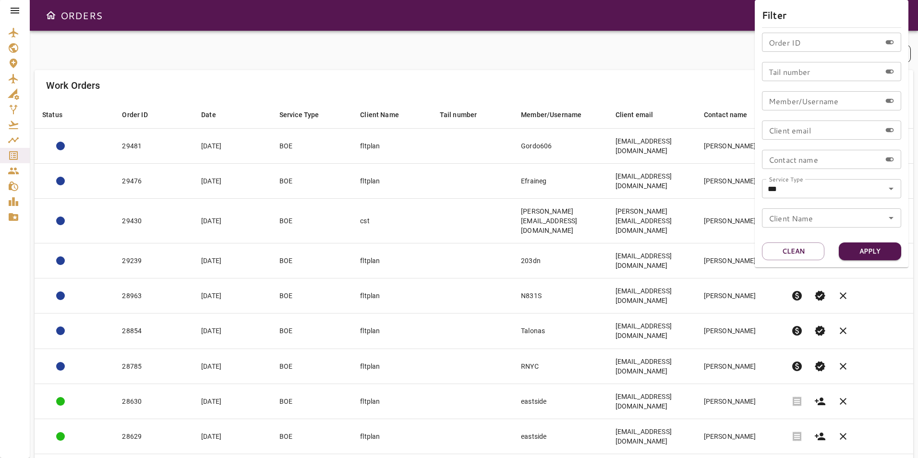
click at [814, 47] on input "Order ID" at bounding box center [821, 42] width 119 height 19
type input "*****"
click at [878, 257] on button "Apply" at bounding box center [870, 251] width 62 height 18
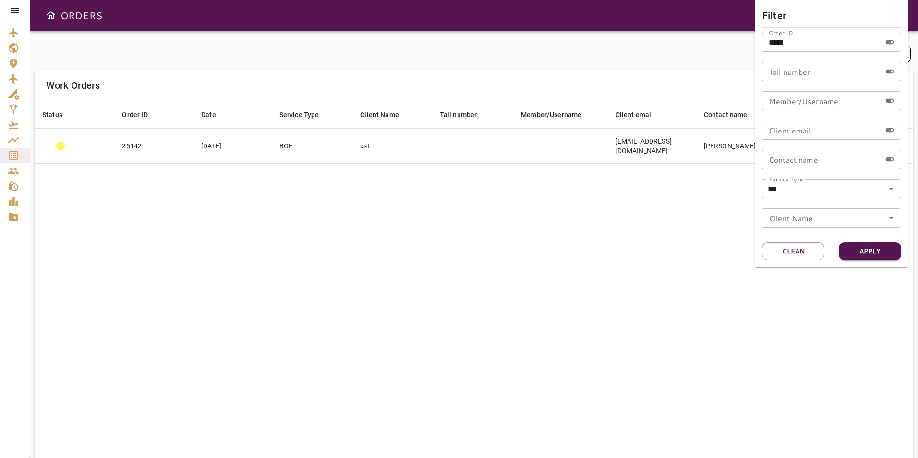
click at [637, 226] on div at bounding box center [459, 229] width 918 height 458
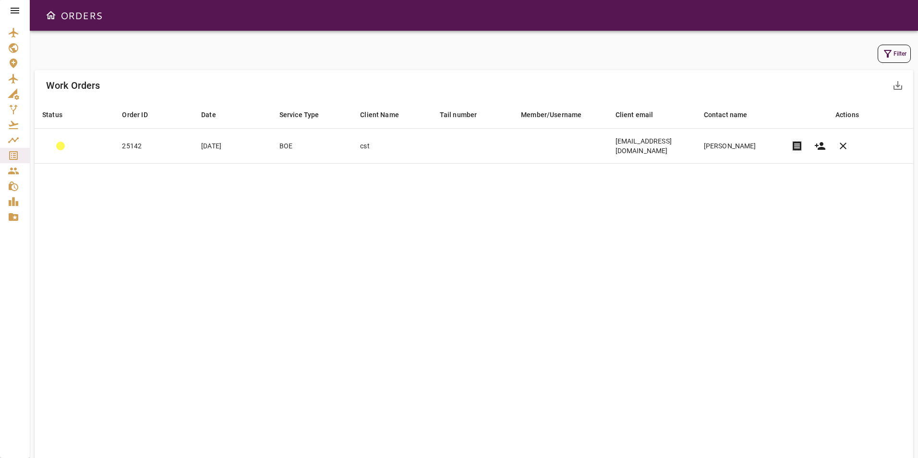
click at [15, 13] on icon at bounding box center [15, 11] width 9 height 6
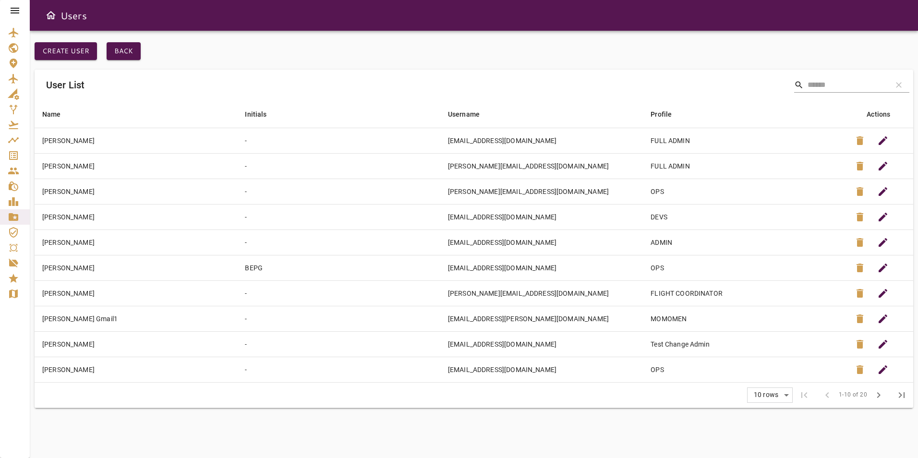
click at [13, 12] on icon at bounding box center [15, 11] width 12 height 12
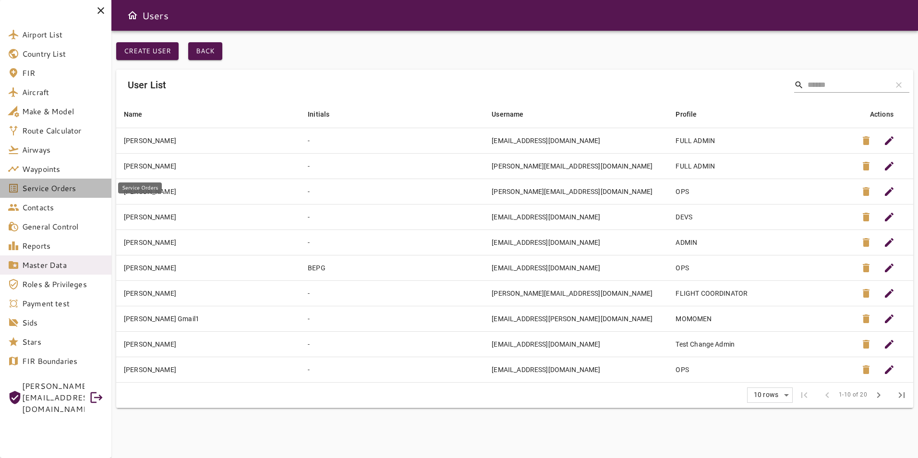
click at [58, 189] on span "Service Orders" at bounding box center [63, 188] width 82 height 12
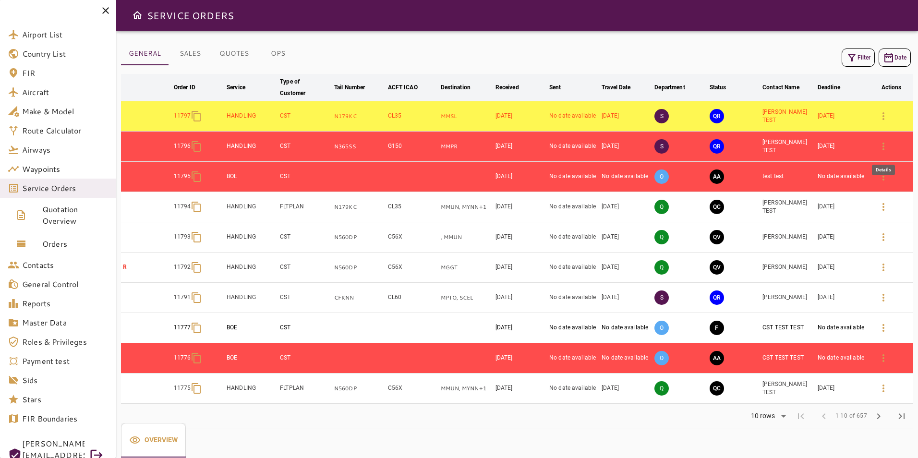
click at [651, 148] on icon "button" at bounding box center [883, 147] width 12 height 12
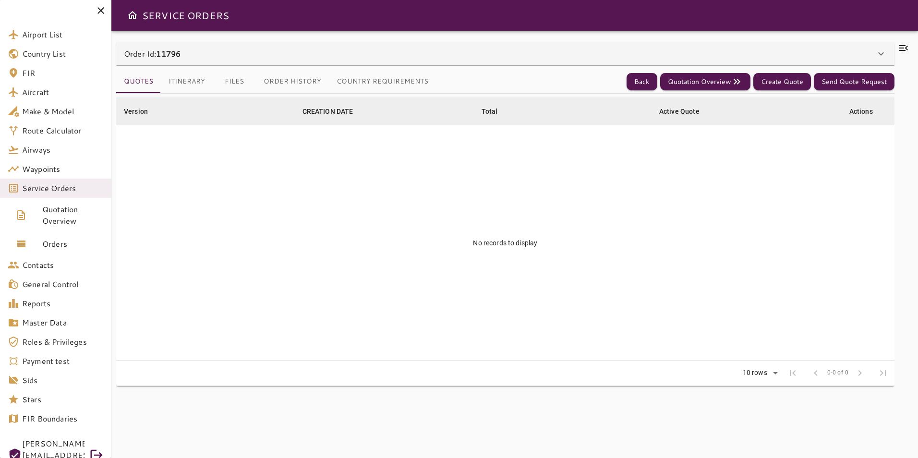
click at [277, 52] on div "Order Id: 11796" at bounding box center [499, 54] width 751 height 12
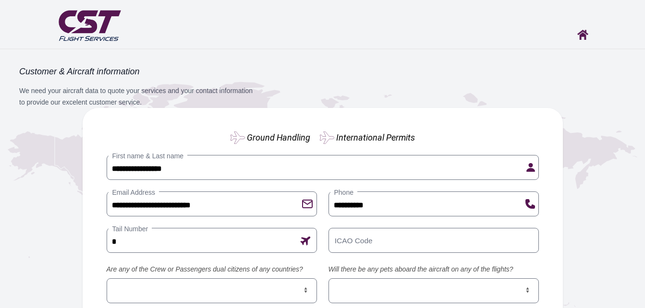
scroll to position [48, 0]
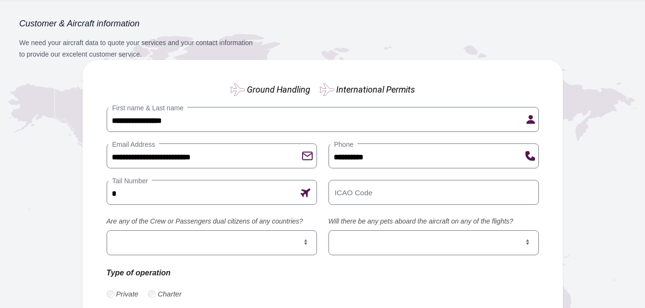
type input "******"
type input "****"
select select "***"
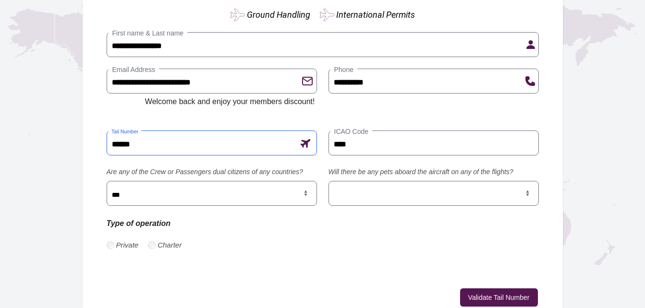
scroll to position [135, 0]
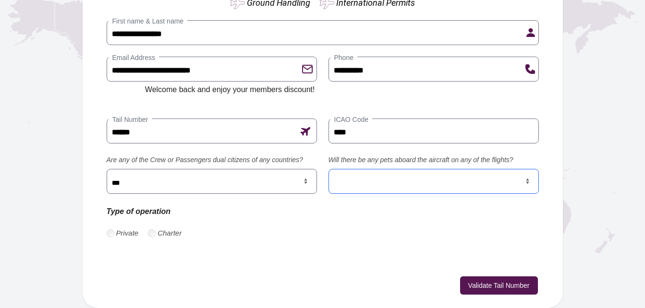
click at [373, 173] on select "*** **" at bounding box center [433, 181] width 210 height 25
click at [368, 175] on select "*** **" at bounding box center [433, 181] width 210 height 25
select select "***"
click at [328, 169] on select "*** **" at bounding box center [433, 181] width 210 height 25
click at [317, 233] on div "**********" at bounding box center [323, 118] width 432 height 242
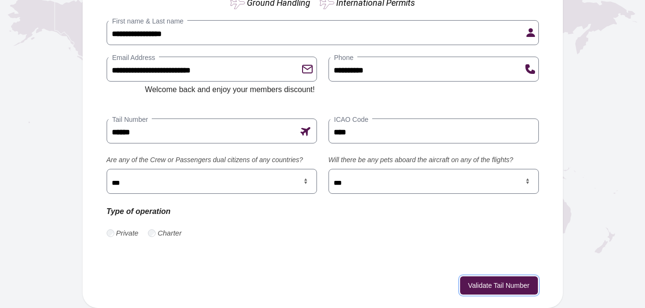
click at [491, 287] on button "Validate Tail Number" at bounding box center [499, 285] width 78 height 18
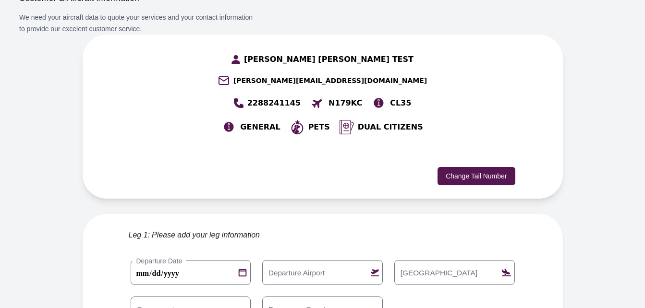
scroll to position [192, 0]
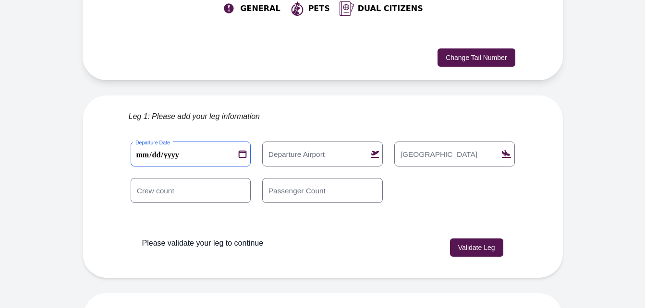
click at [245, 142] on 0 "**********" at bounding box center [191, 154] width 120 height 25
type 0 "**********"
click at [321, 142] on input "Departure Airport" at bounding box center [322, 154] width 120 height 25
click at [320, 142] on input "Departure Airport" at bounding box center [322, 154] width 120 height 25
type input "****"
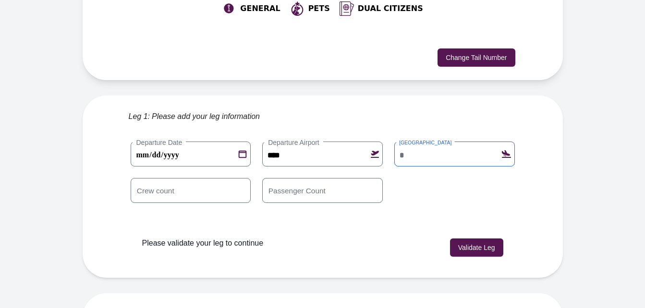
type input "****"
click at [459, 239] on button "Validate Leg" at bounding box center [476, 248] width 53 height 18
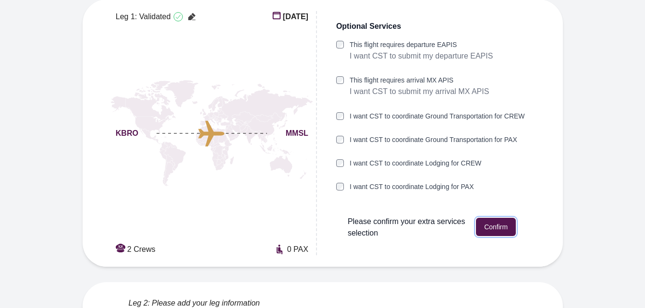
click at [484, 218] on button "Confirm" at bounding box center [496, 227] width 40 height 18
type input "****"
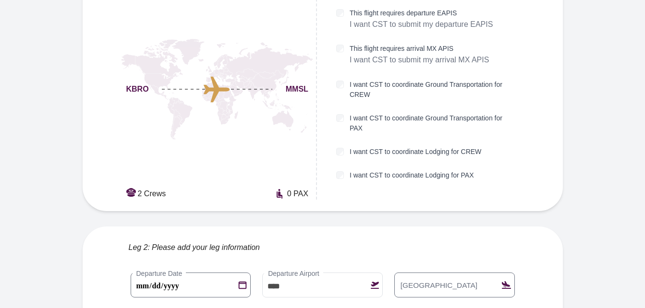
scroll to position [336, 0]
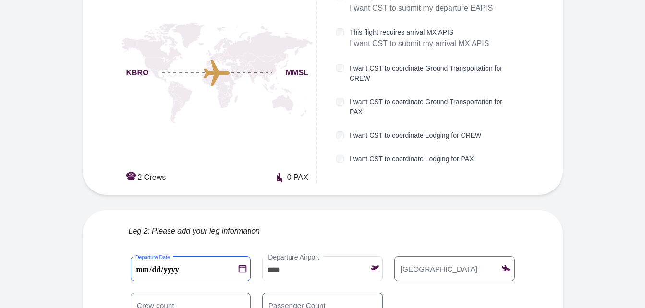
click at [238, 256] on 1 "**********" at bounding box center [191, 268] width 120 height 25
type 1 "**********"
click at [439, 256] on input "Arrival Airport" at bounding box center [454, 268] width 120 height 25
type input "****"
click at [424, 271] on div "**********" at bounding box center [323, 292] width 384 height 73
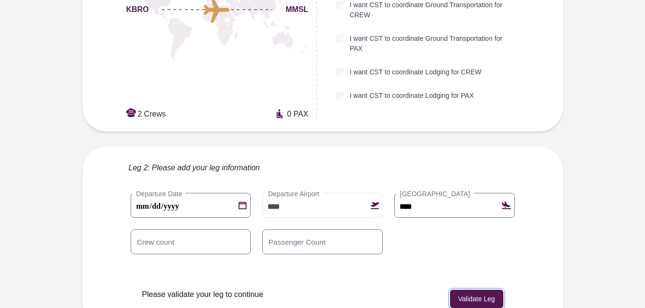
click at [482, 290] on button "Validate Leg" at bounding box center [476, 299] width 53 height 18
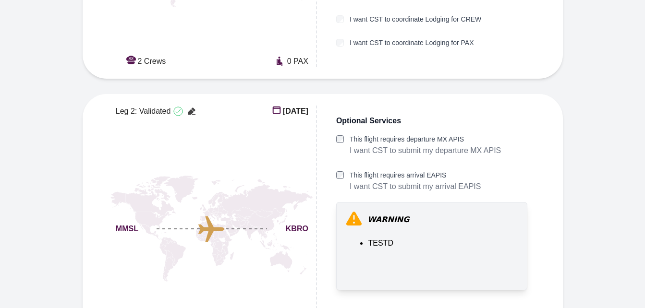
scroll to position [487, 0]
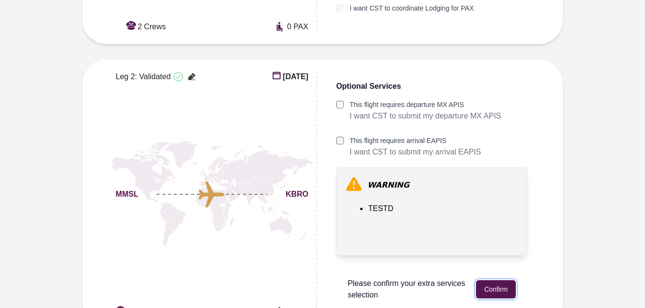
click at [504, 280] on button "Confirm" at bounding box center [496, 289] width 40 height 18
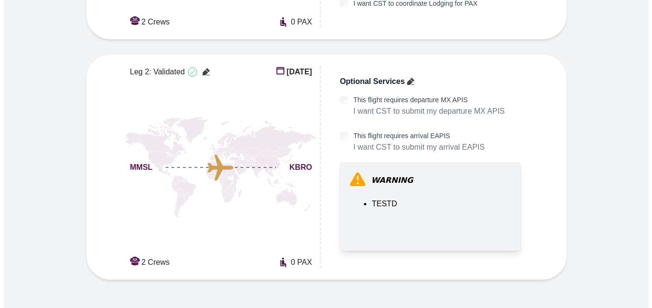
scroll to position [507, 0]
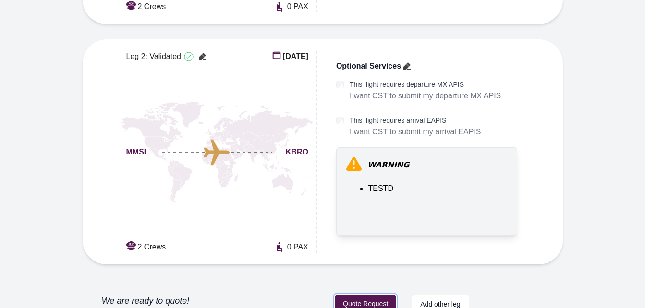
click at [364, 295] on button "Quote Request" at bounding box center [365, 304] width 61 height 19
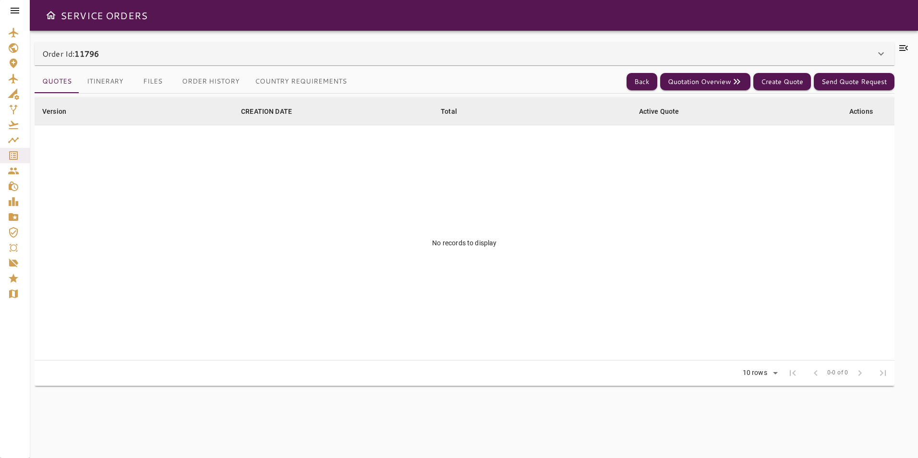
click at [351, 58] on div "Order Id: 11796" at bounding box center [458, 54] width 833 height 12
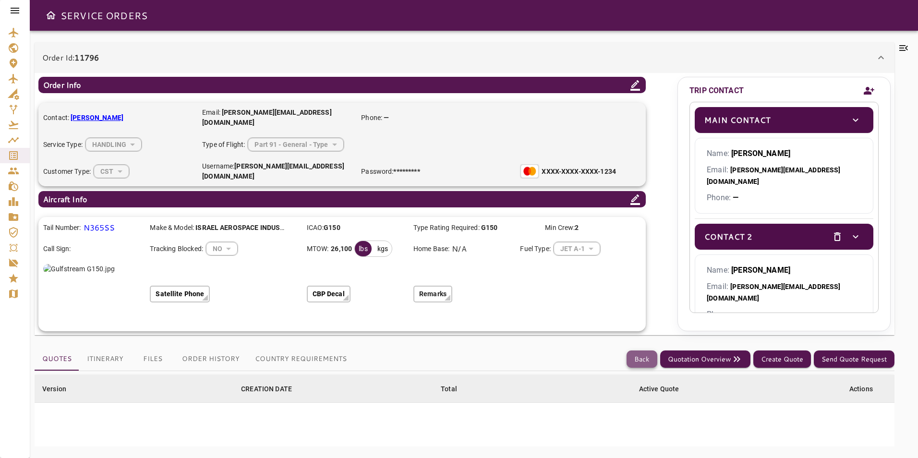
click at [647, 357] on button "Back" at bounding box center [641, 359] width 31 height 18
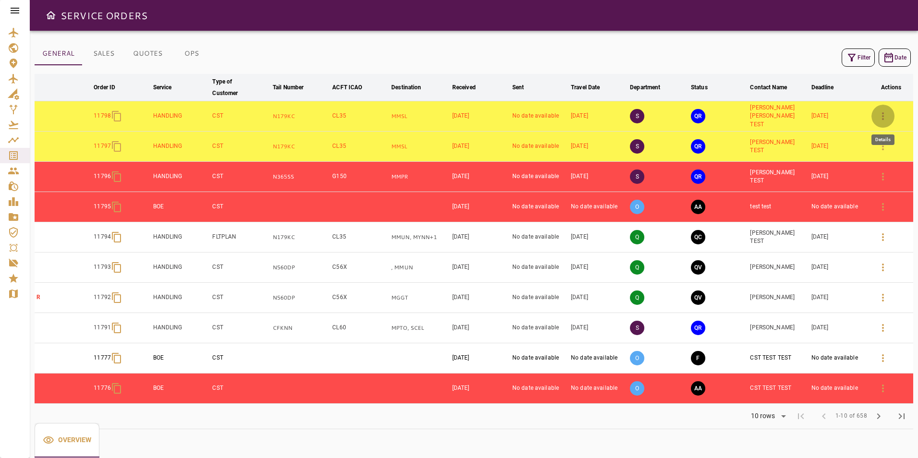
click at [875, 119] on button "button" at bounding box center [882, 116] width 23 height 23
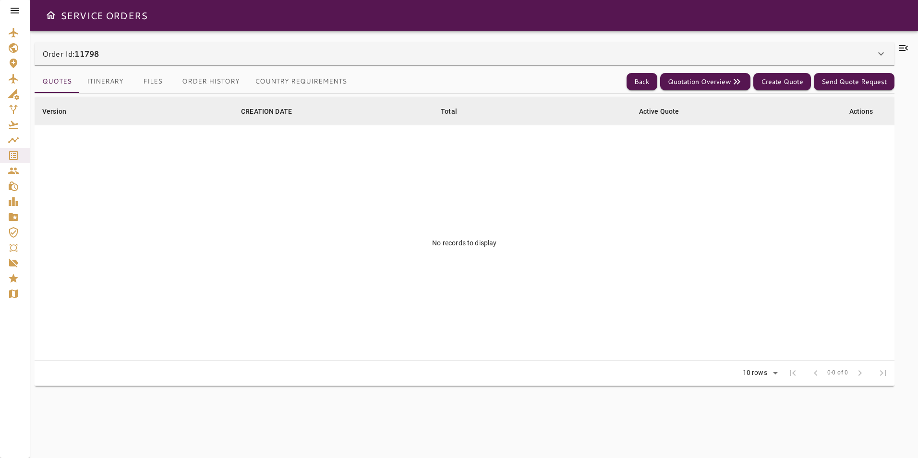
click at [230, 52] on div "Order Id: 11798" at bounding box center [458, 54] width 833 height 12
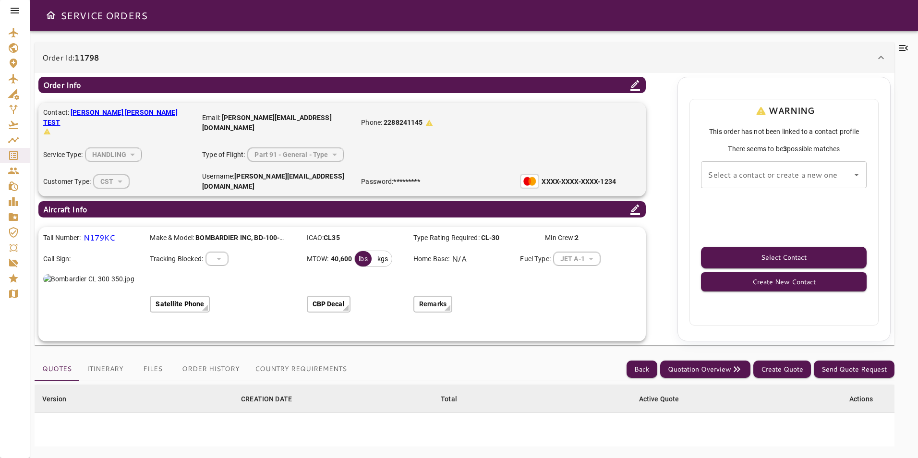
click at [745, 169] on div "Select a contact or create a new one Select a contact or create a new one" at bounding box center [784, 174] width 166 height 27
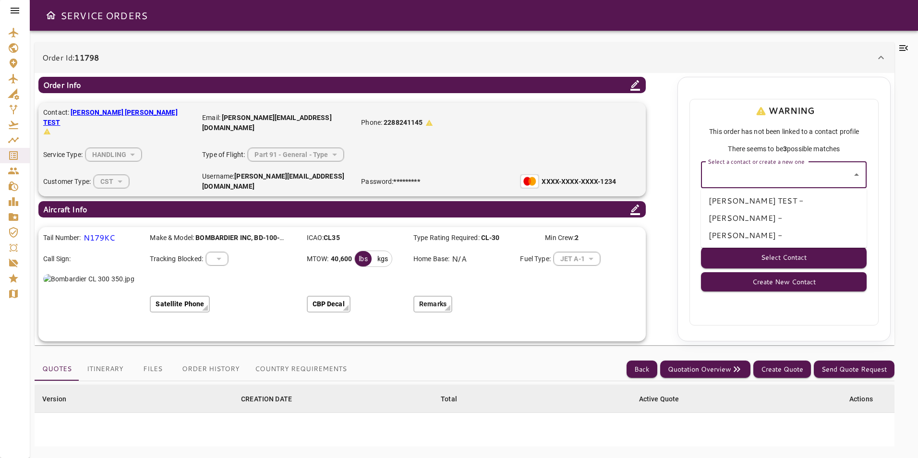
click at [736, 216] on li "MARIA GARCIA -" at bounding box center [784, 217] width 166 height 17
type input "**********"
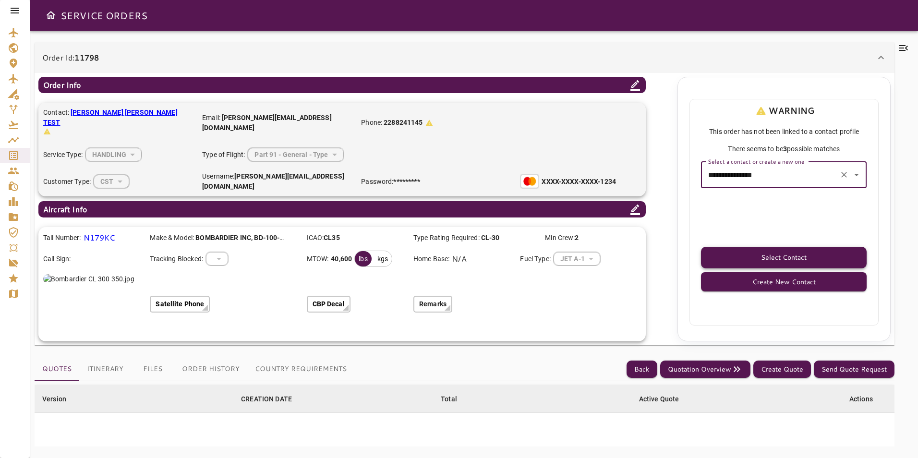
click at [746, 247] on button "Select Contact" at bounding box center [784, 258] width 166 height 22
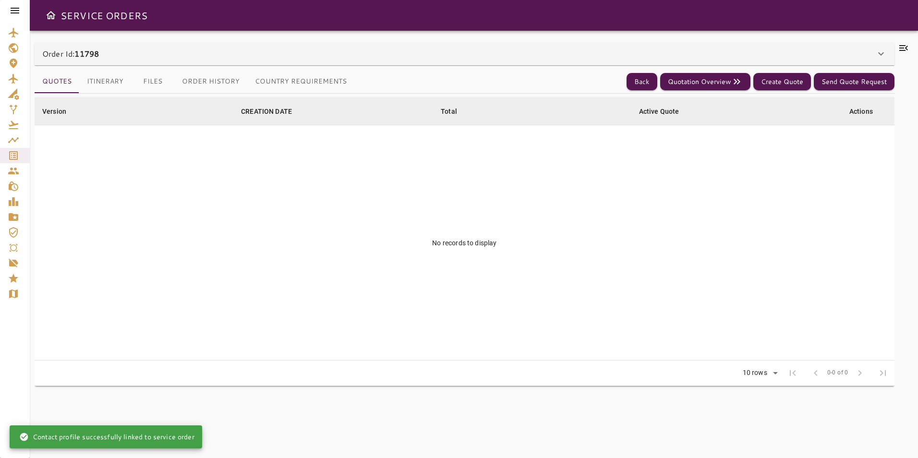
click at [269, 46] on div "Order Id: 11798" at bounding box center [465, 53] width 860 height 23
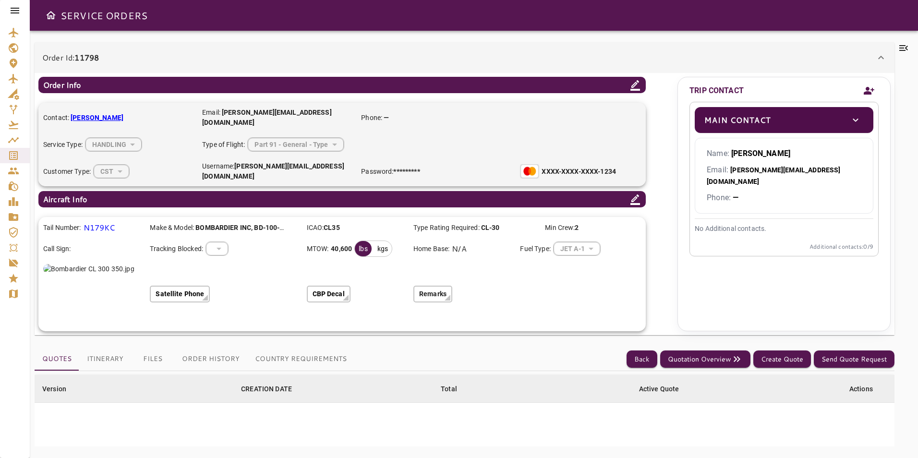
click at [868, 88] on icon "Add new contact" at bounding box center [869, 91] width 11 height 8
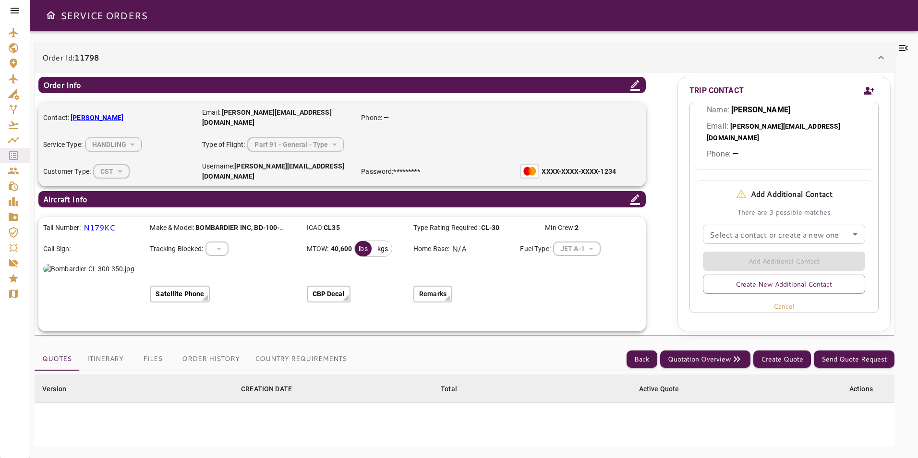
scroll to position [65, 0]
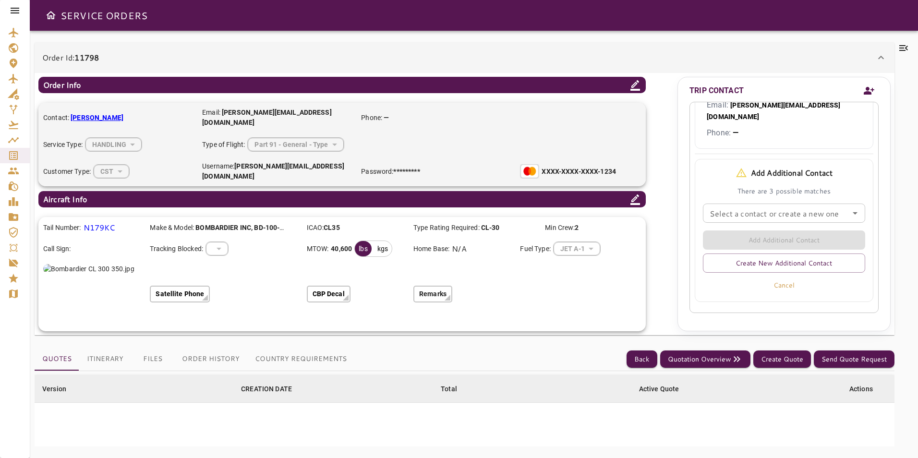
click at [765, 208] on input "Select a contact or create a new one" at bounding box center [784, 212] width 156 height 13
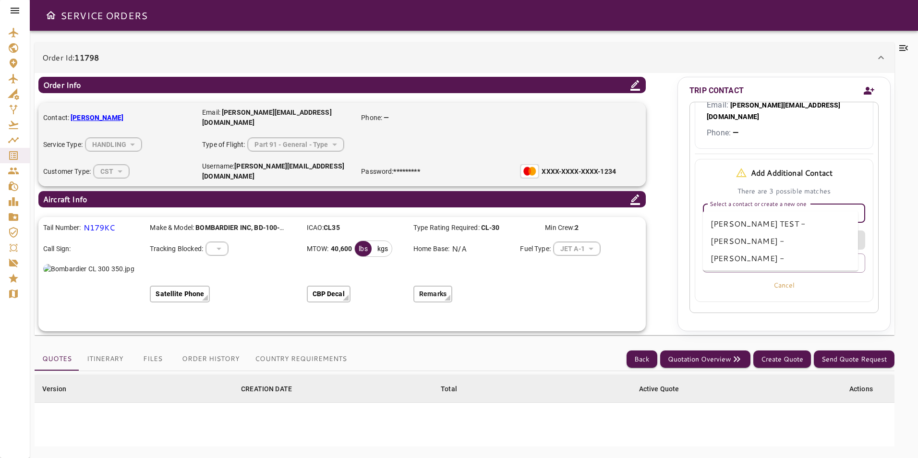
click at [685, 181] on div "TRIP CONTACT Main Contact Name: Maria Garcia Email: MARIA@CSTFLIGHTSERVICES.COM…" at bounding box center [783, 204] width 213 height 254
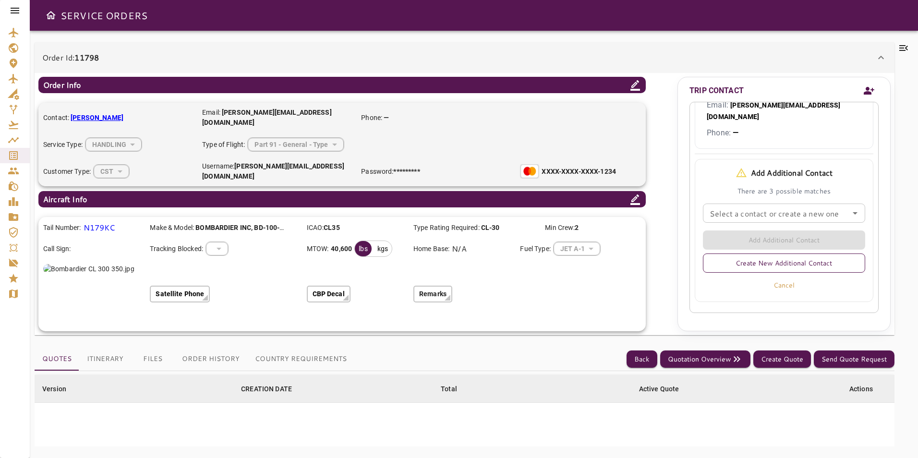
click at [764, 259] on button "Create New Additional Contact" at bounding box center [784, 262] width 162 height 19
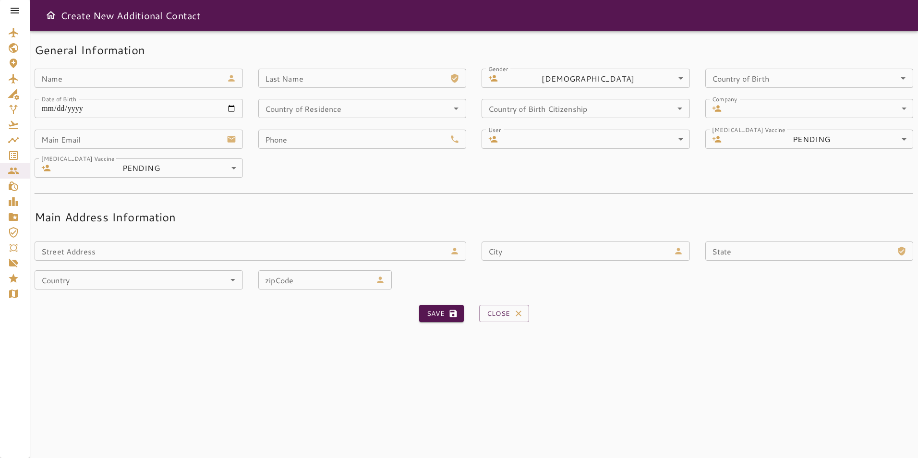
click at [127, 79] on input "Name" at bounding box center [129, 78] width 188 height 19
type input "**********"
click at [264, 79] on input "Last Name" at bounding box center [352, 78] width 188 height 19
type input "******"
click at [409, 28] on div "Create New Additional Contact" at bounding box center [474, 15] width 888 height 31
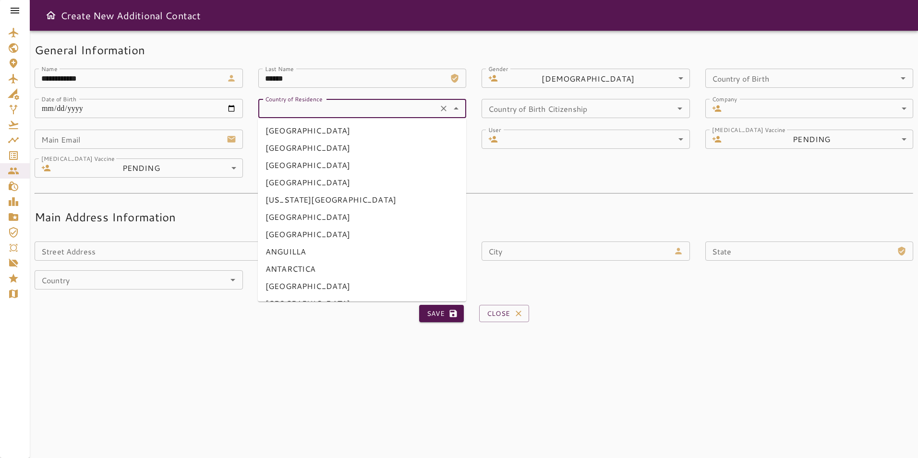
click at [279, 111] on div "Country of Residence Country of Residence" at bounding box center [362, 108] width 208 height 19
click at [550, 165] on div "Main Email Main Email Phone Phone User ​ ​ User Covid Vaccine ​ PENDING *******…" at bounding box center [466, 149] width 894 height 58
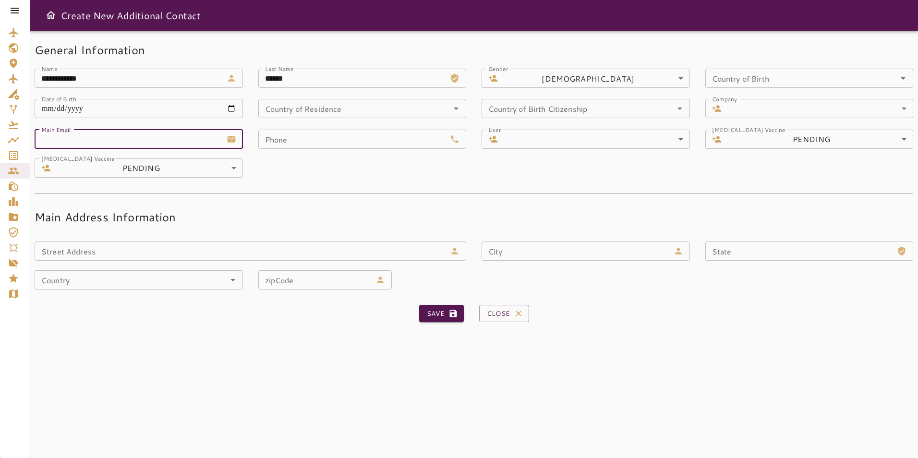
click at [167, 141] on input "Main Email" at bounding box center [129, 139] width 188 height 19
type input "**********"
click at [301, 143] on input "Phone" at bounding box center [352, 139] width 188 height 19
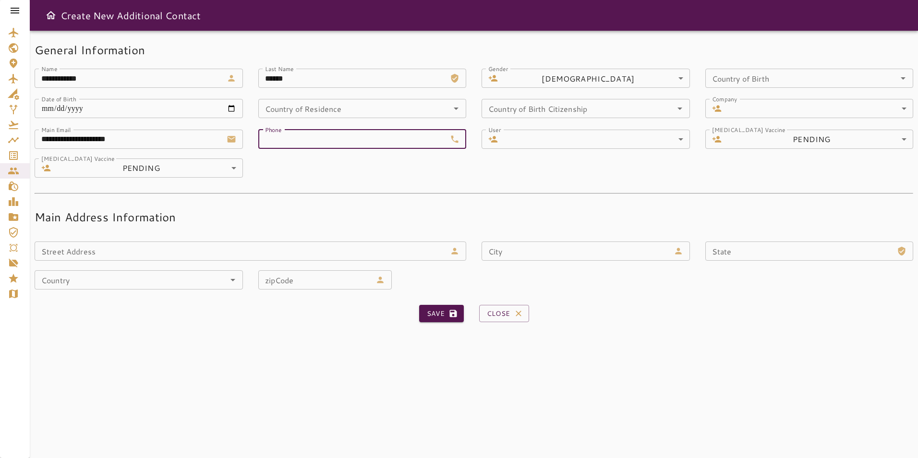
type input "**********"
click at [370, 158] on div "**********" at bounding box center [466, 149] width 894 height 58
click at [430, 313] on button "Save" at bounding box center [441, 314] width 45 height 18
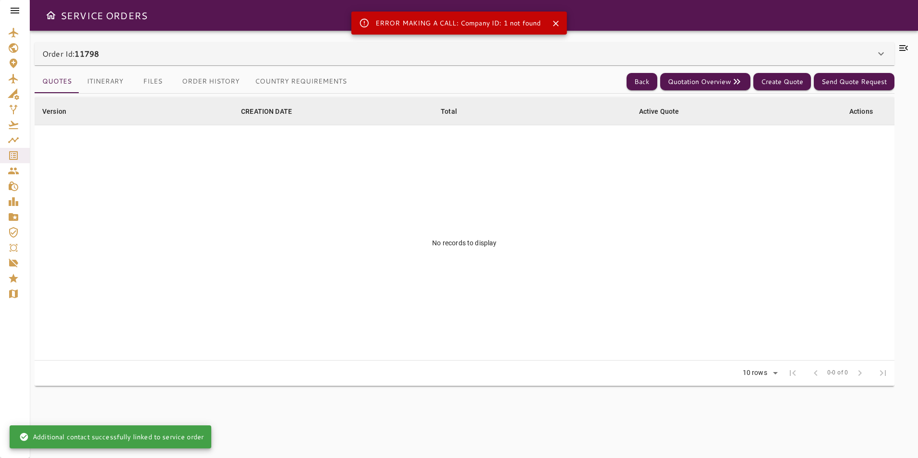
click at [177, 48] on div "Order Id: 11798" at bounding box center [458, 54] width 833 height 12
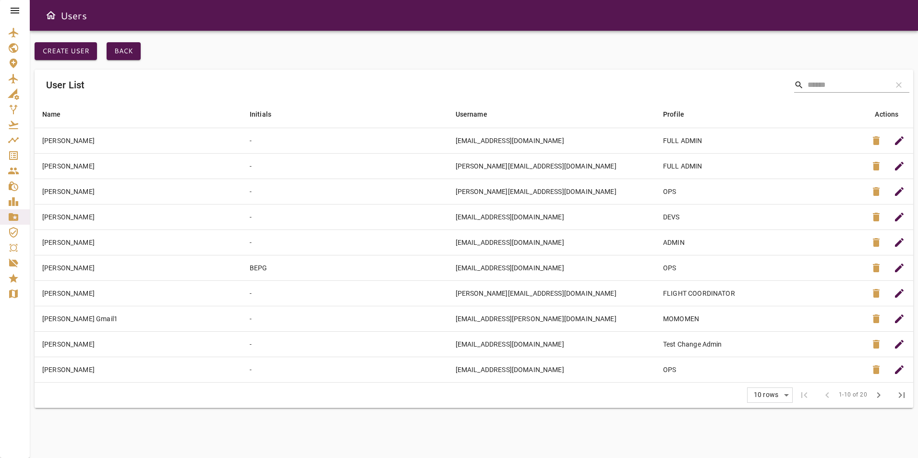
click at [17, 14] on icon at bounding box center [15, 11] width 12 height 12
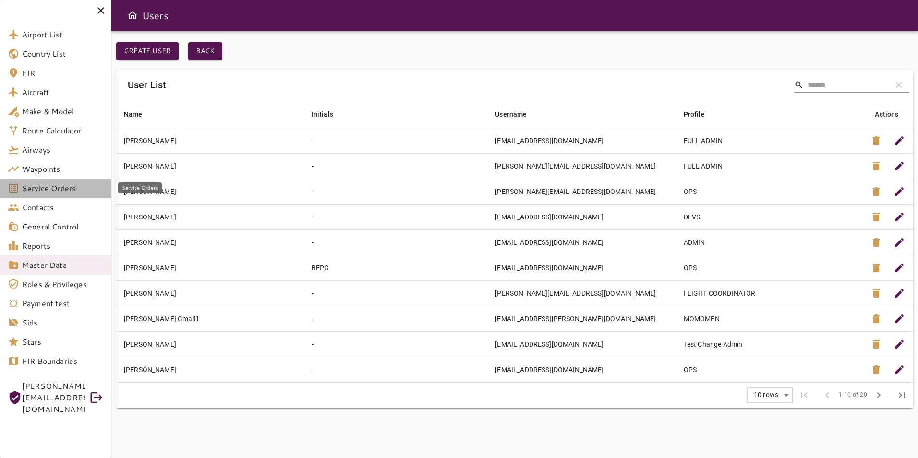
click at [39, 191] on span "Service Orders" at bounding box center [63, 188] width 82 height 12
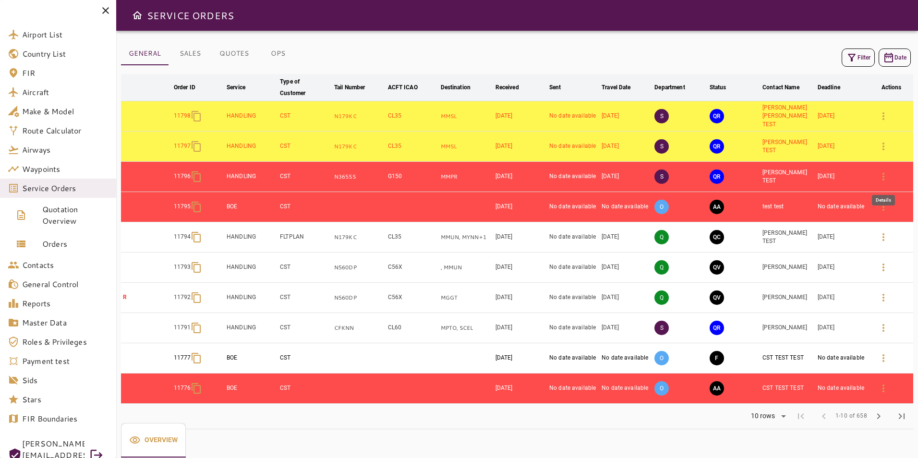
click at [885, 180] on icon "button" at bounding box center [883, 177] width 12 height 12
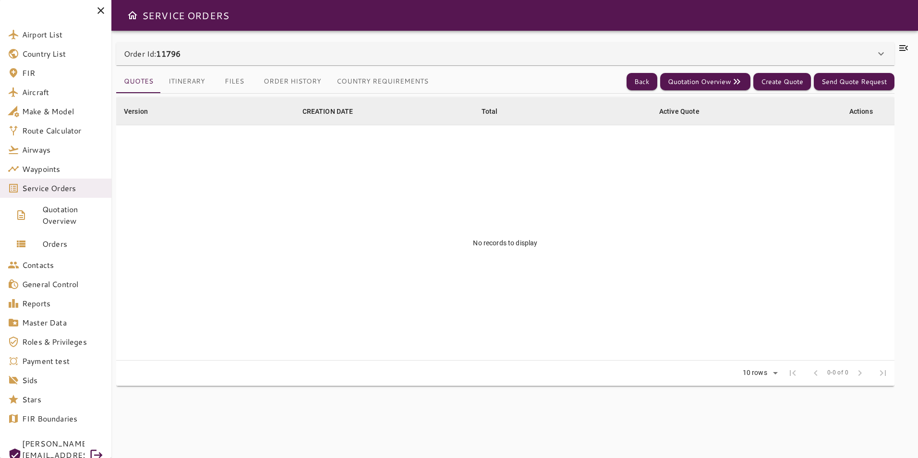
click at [256, 47] on div "Order Id: 11796" at bounding box center [505, 53] width 778 height 23
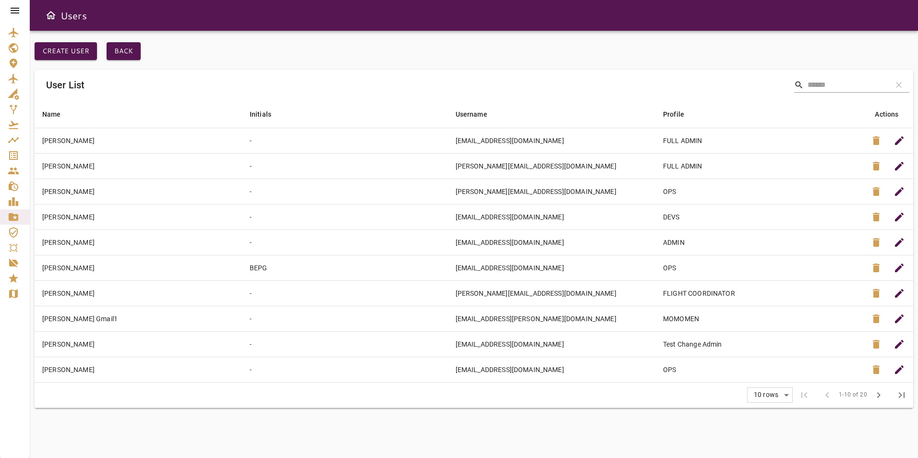
click at [14, 12] on icon at bounding box center [15, 11] width 12 height 12
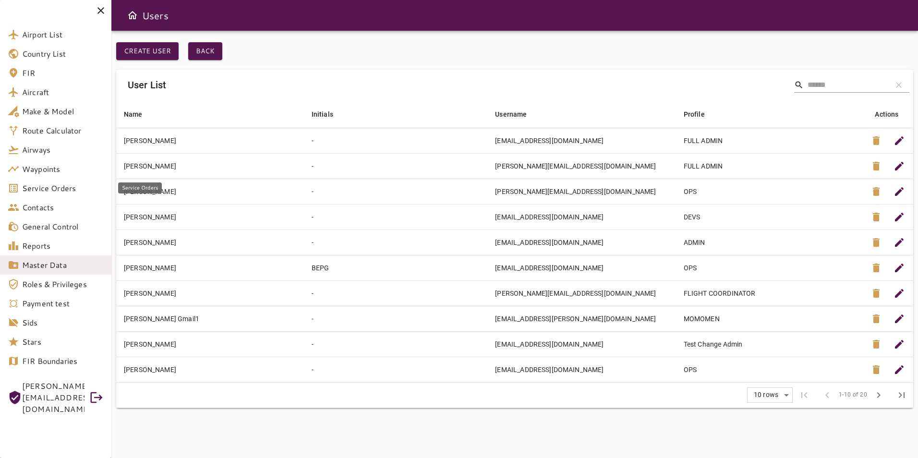
click at [33, 183] on span "Service Orders" at bounding box center [63, 188] width 82 height 12
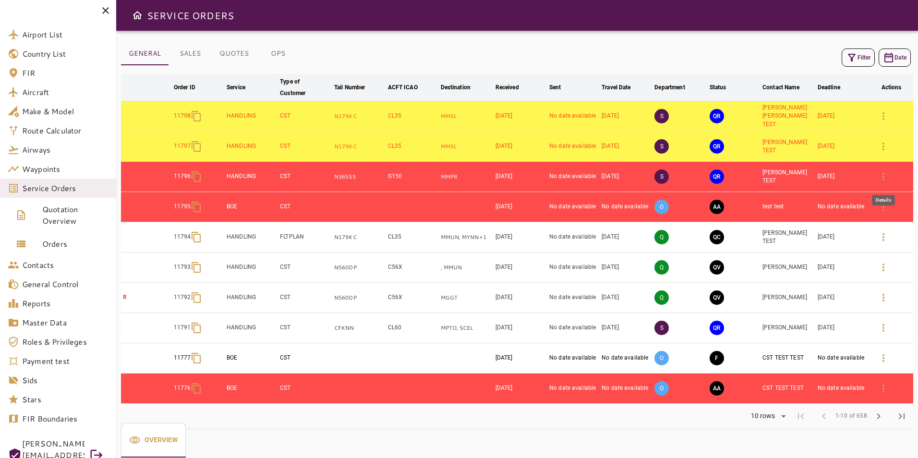
click at [884, 183] on button "button" at bounding box center [883, 176] width 23 height 23
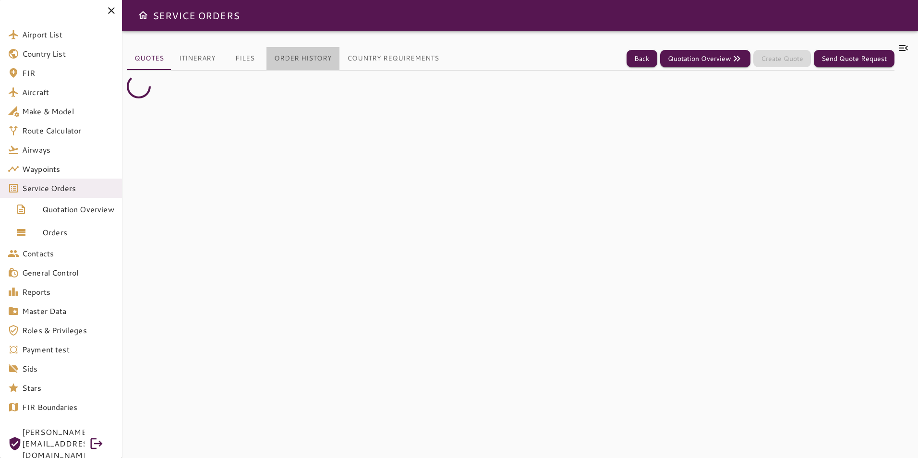
click at [312, 48] on button "Order History" at bounding box center [302, 58] width 73 height 23
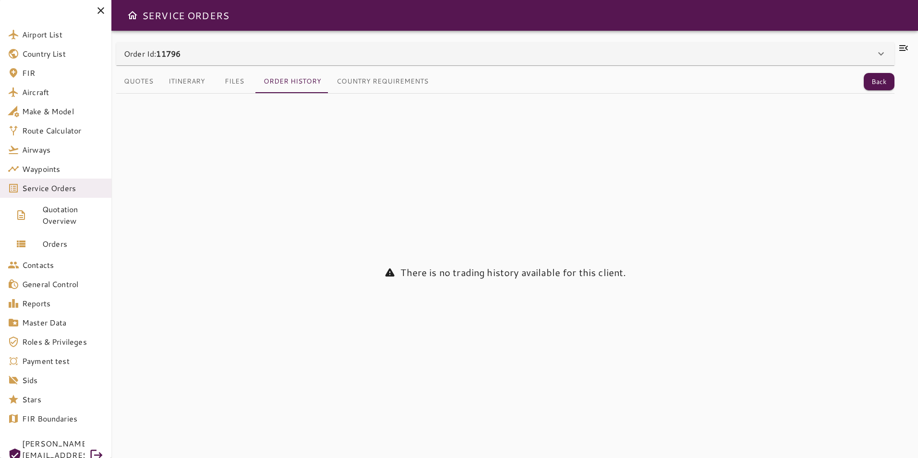
click at [364, 48] on div "Order Id: 11796" at bounding box center [499, 54] width 751 height 12
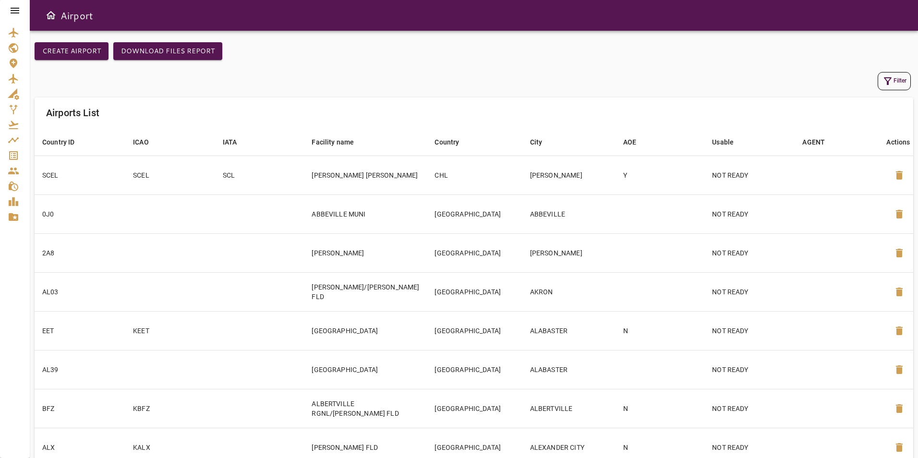
click at [886, 85] on icon "button" at bounding box center [888, 81] width 12 height 12
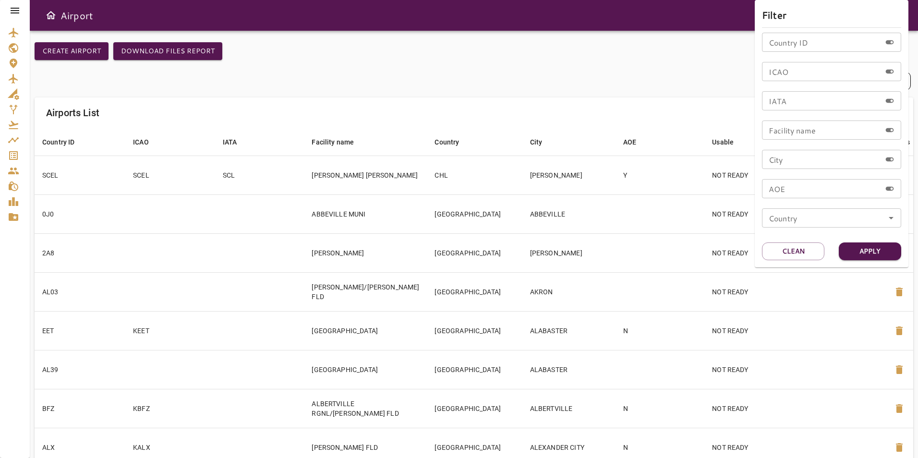
click at [21, 7] on div at bounding box center [459, 229] width 918 height 458
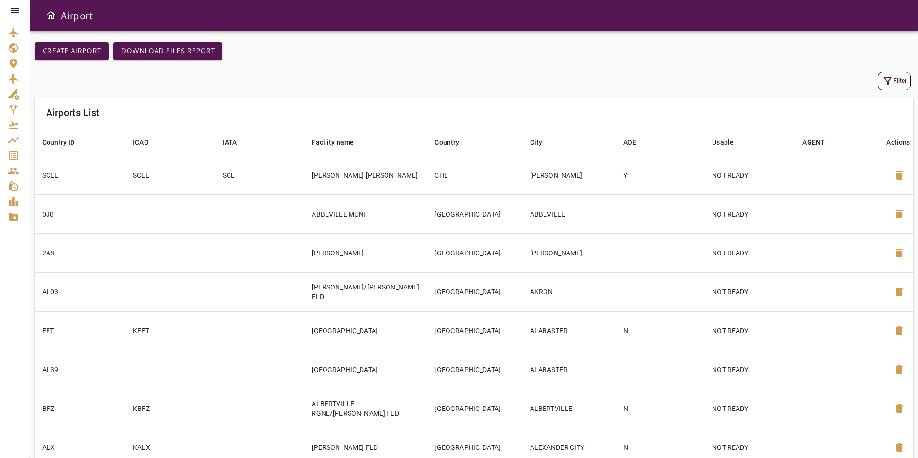
click at [21, 9] on div at bounding box center [15, 10] width 30 height 21
click at [12, 10] on icon at bounding box center [15, 11] width 9 height 6
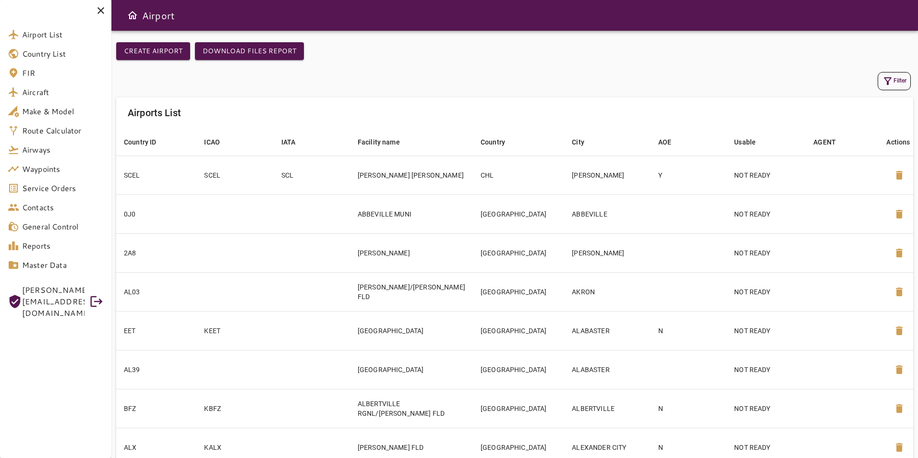
click at [38, 192] on span "Service Orders" at bounding box center [63, 188] width 82 height 12
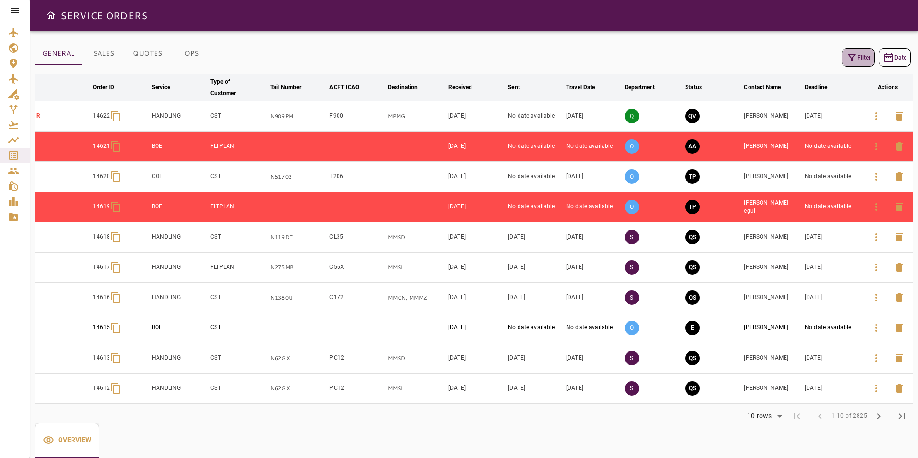
click at [852, 64] on button "Filter" at bounding box center [857, 57] width 33 height 18
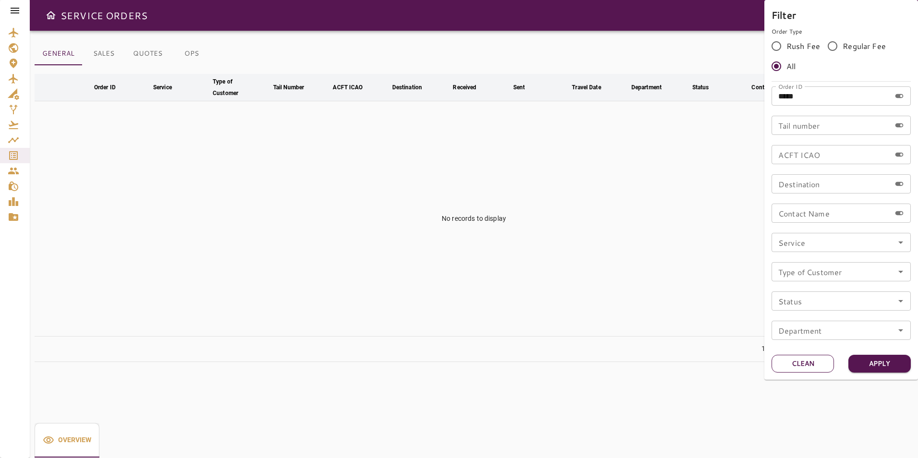
click at [807, 367] on button "Clean" at bounding box center [802, 364] width 62 height 18
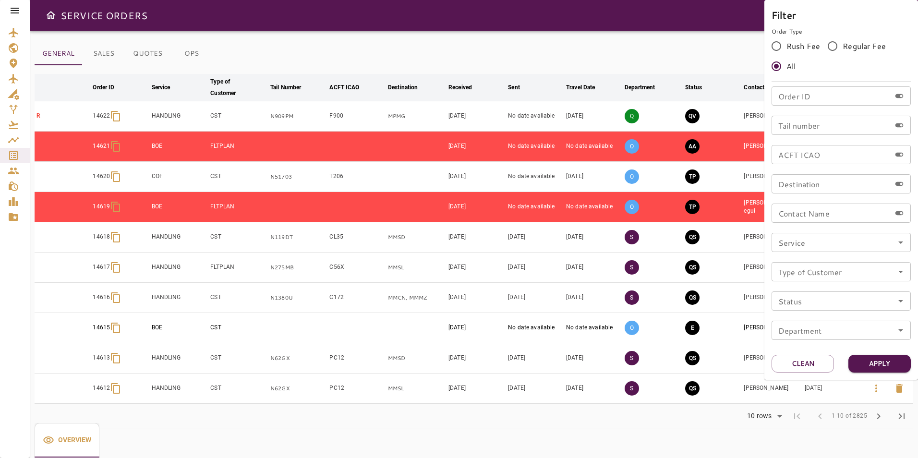
click at [824, 212] on input "Contact Name" at bounding box center [830, 213] width 119 height 19
type input "******"
click at [861, 367] on button "Apply" at bounding box center [879, 364] width 62 height 18
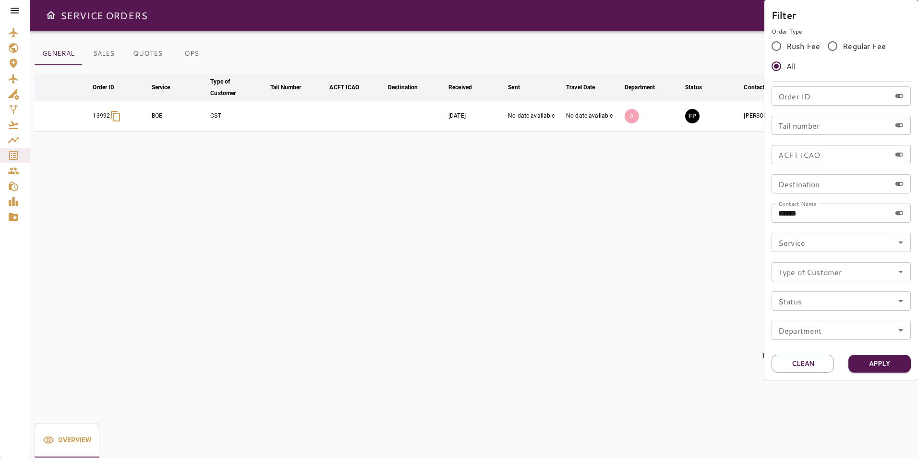
click at [477, 198] on div at bounding box center [459, 229] width 918 height 458
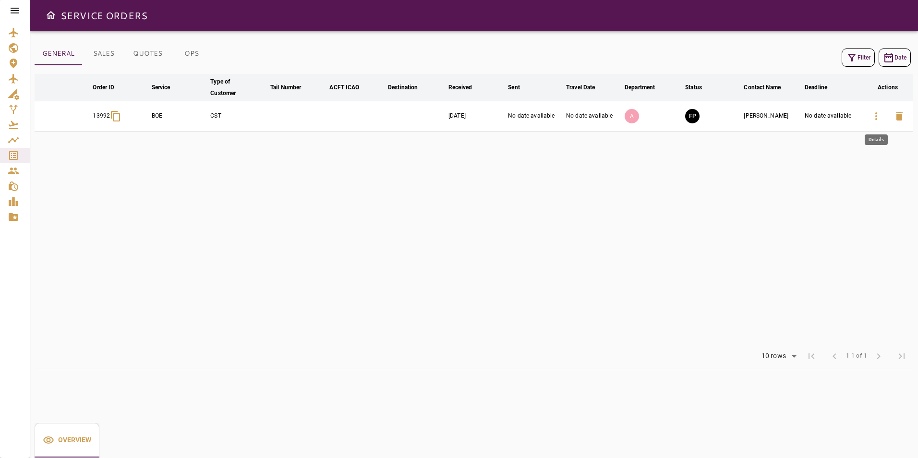
click at [873, 120] on icon "button" at bounding box center [876, 116] width 12 height 12
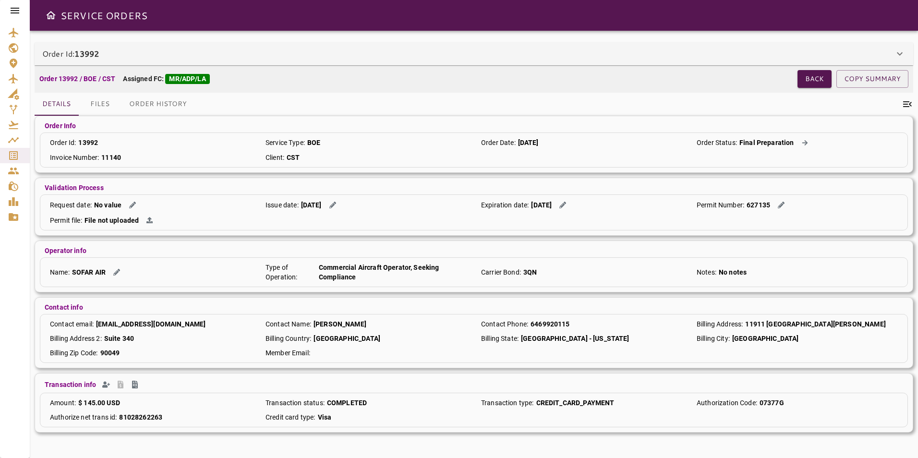
click at [906, 100] on icon at bounding box center [907, 104] width 12 height 12
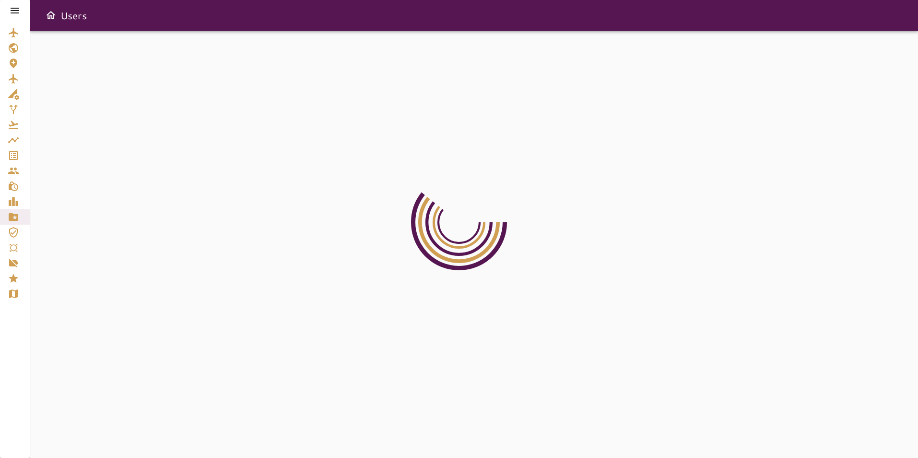
click at [19, 12] on icon at bounding box center [15, 11] width 12 height 12
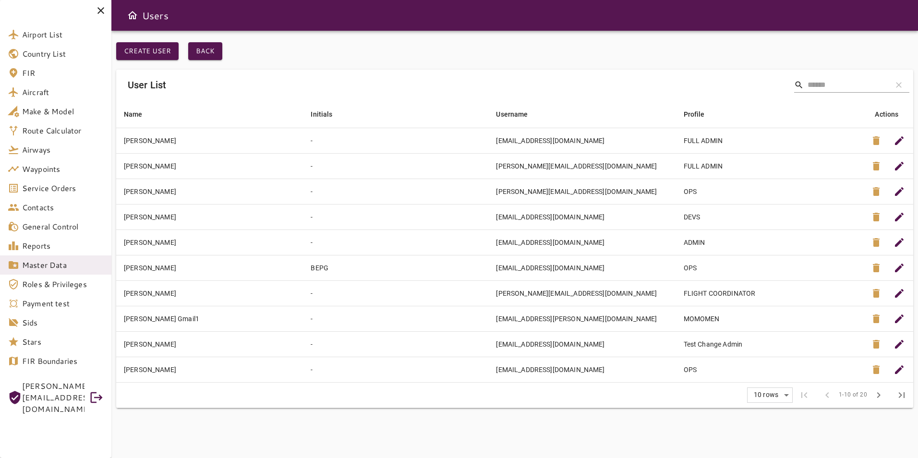
click at [34, 189] on span "Service Orders" at bounding box center [63, 188] width 82 height 12
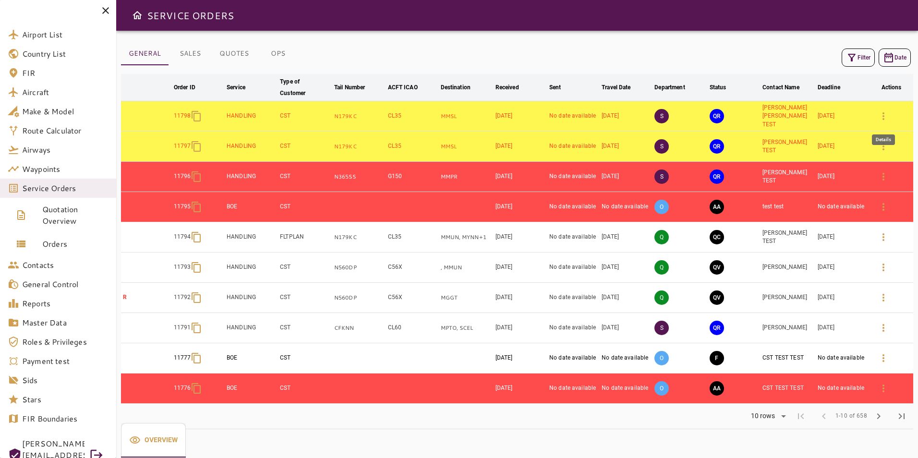
click at [884, 118] on icon "button" at bounding box center [883, 116] width 12 height 12
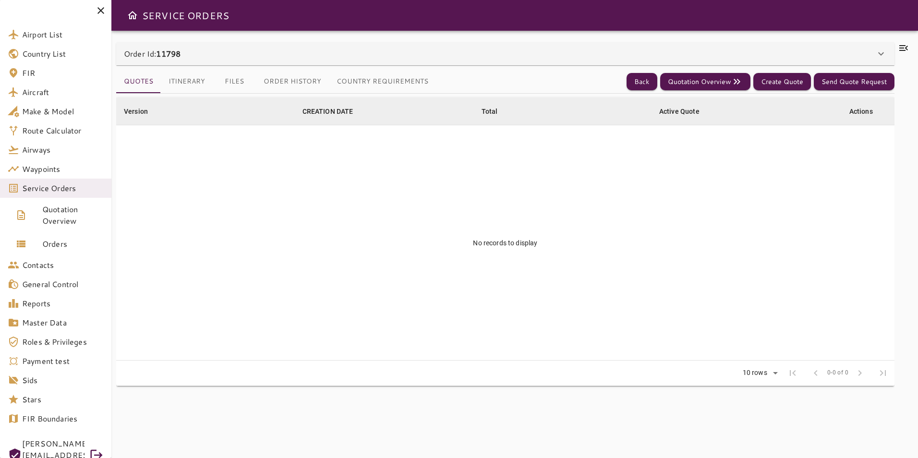
click at [291, 48] on div "Order Id: 11798" at bounding box center [499, 54] width 751 height 12
